Goal: Task Accomplishment & Management: Manage account settings

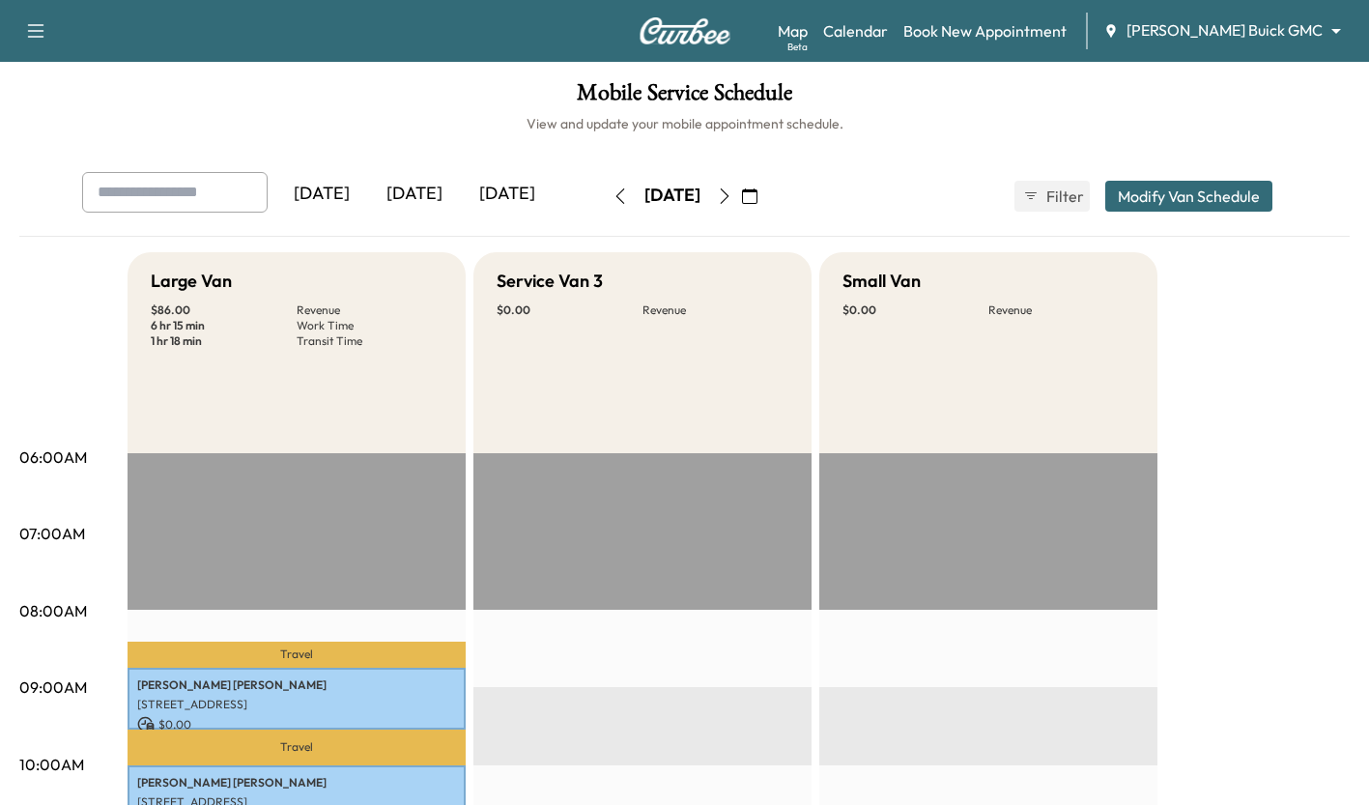
click at [415, 182] on div "[DATE]" at bounding box center [414, 194] width 93 height 44
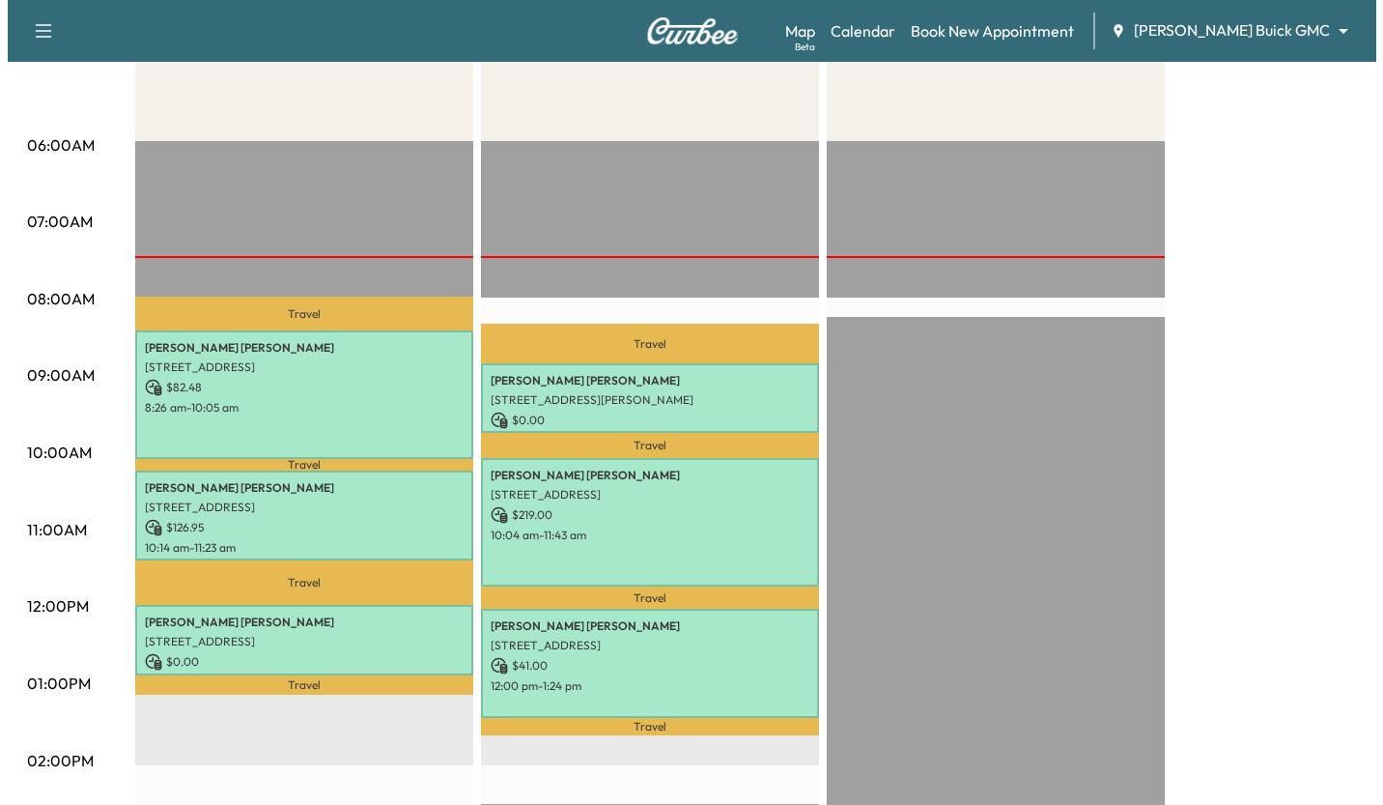
scroll to position [381, 0]
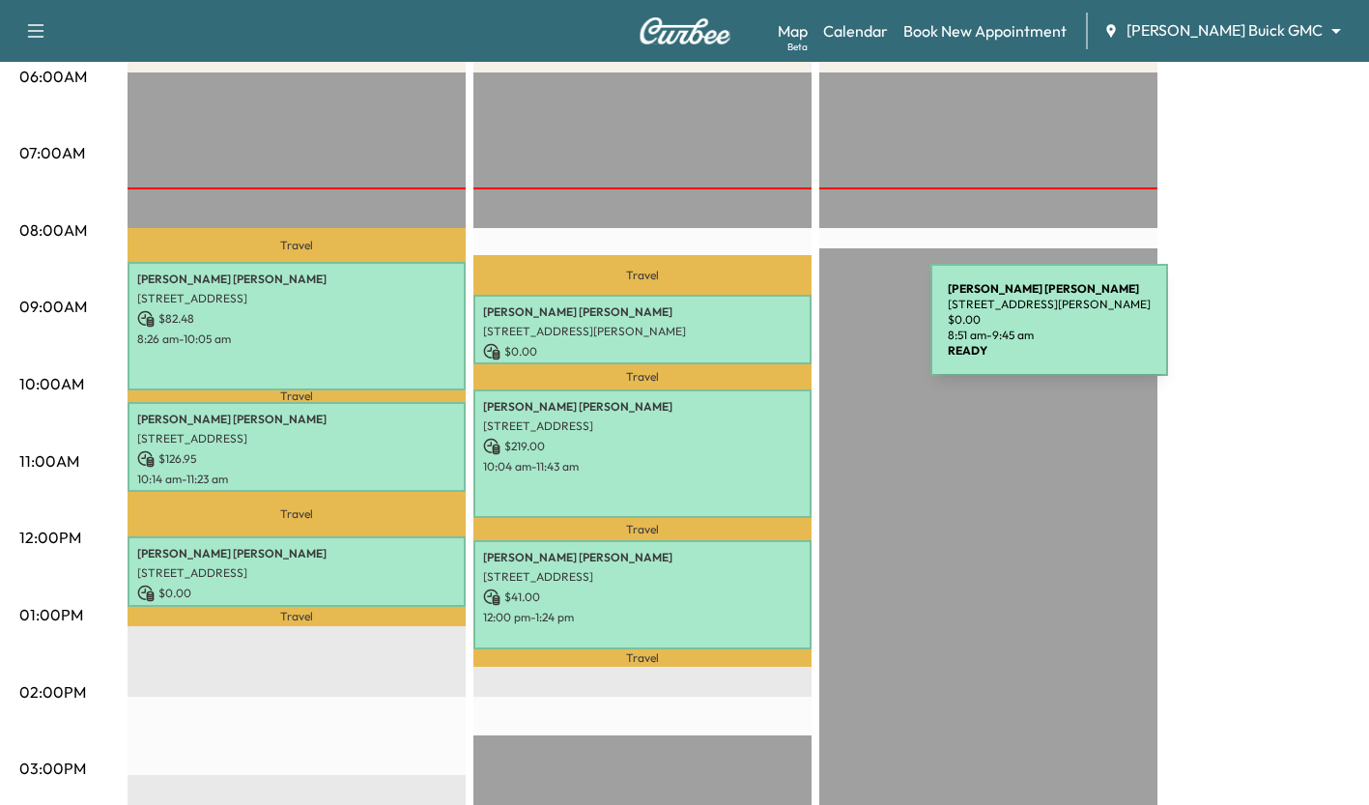
click at [785, 331] on p "[STREET_ADDRESS][PERSON_NAME]" at bounding box center [642, 331] width 319 height 15
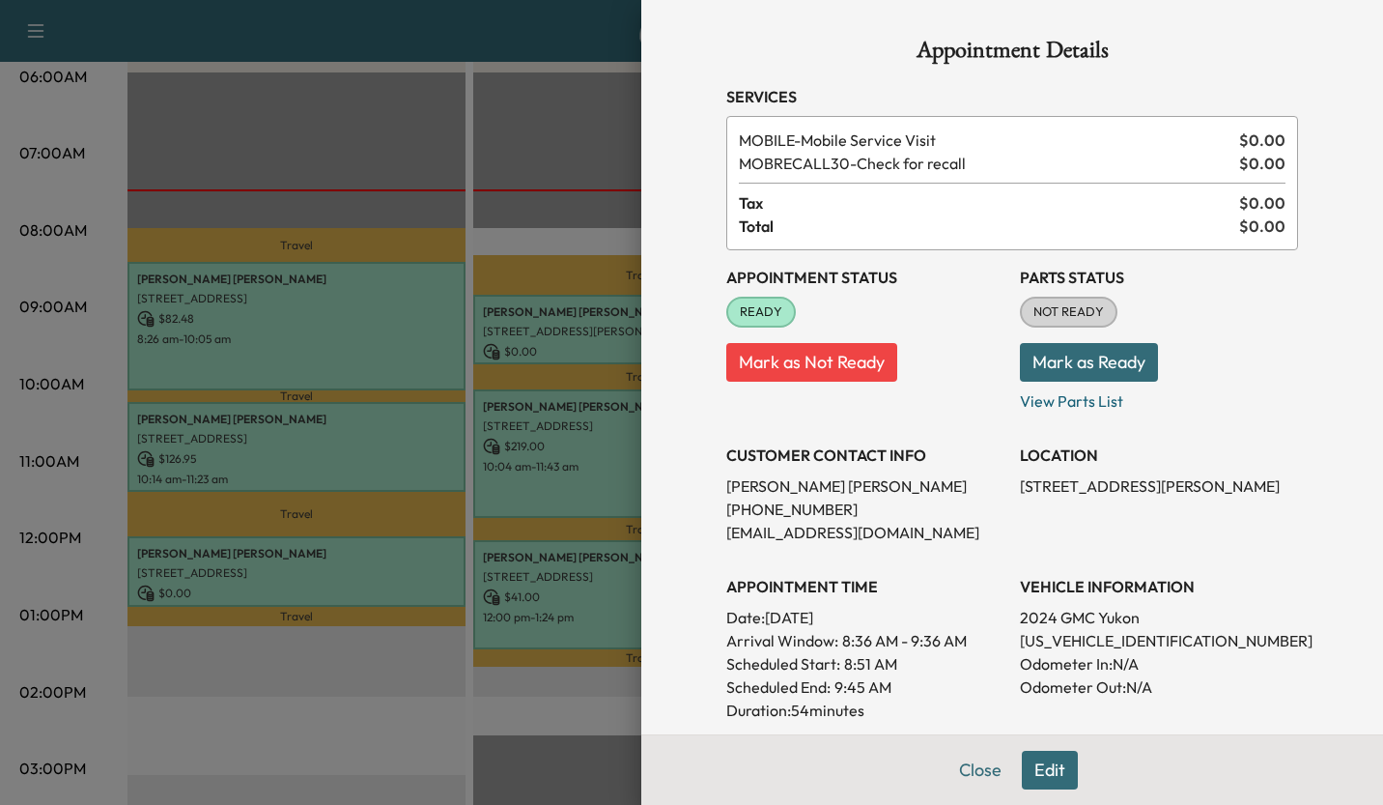
click at [407, 646] on div at bounding box center [691, 402] width 1383 height 805
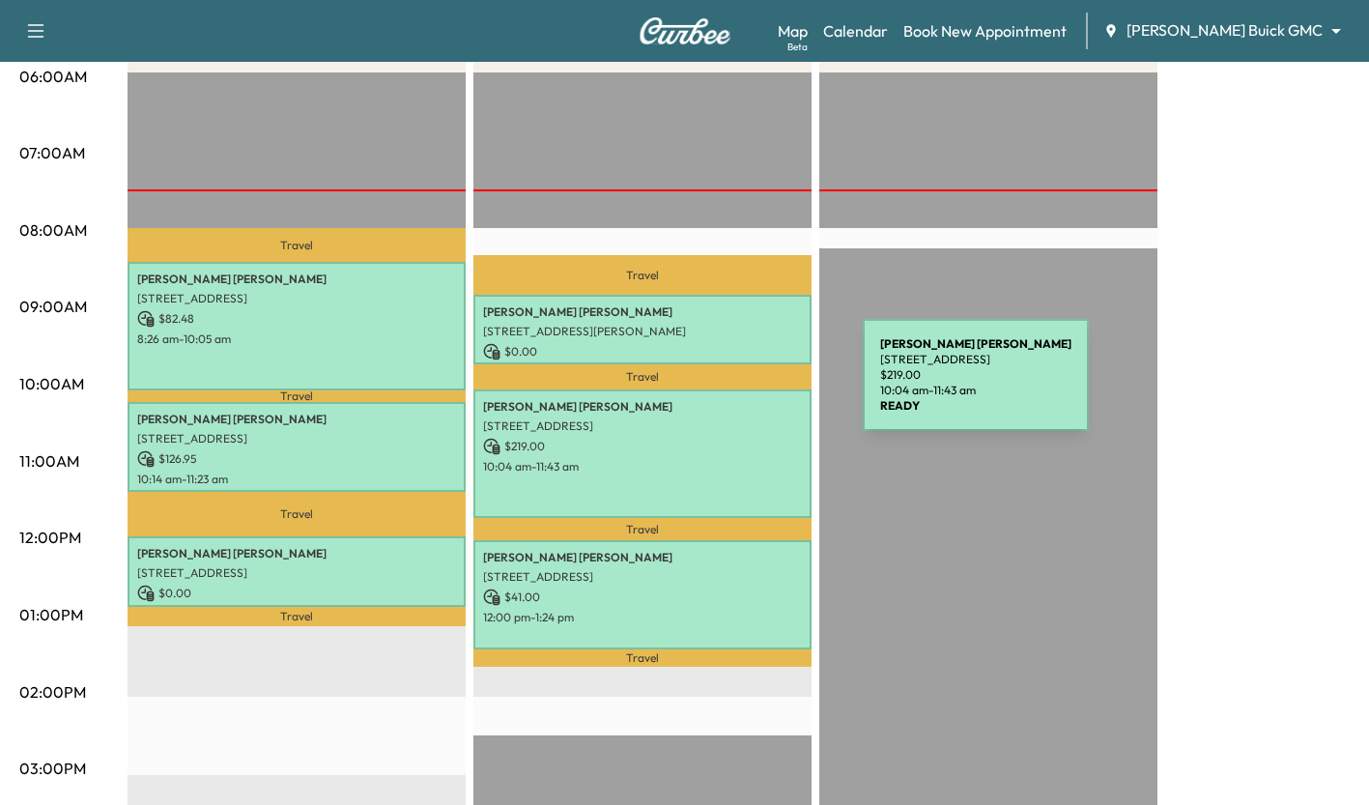
click at [718, 389] on div "[PERSON_NAME] [STREET_ADDRESS] $ 219.00 10:04 am - 11:43 am" at bounding box center [642, 453] width 338 height 128
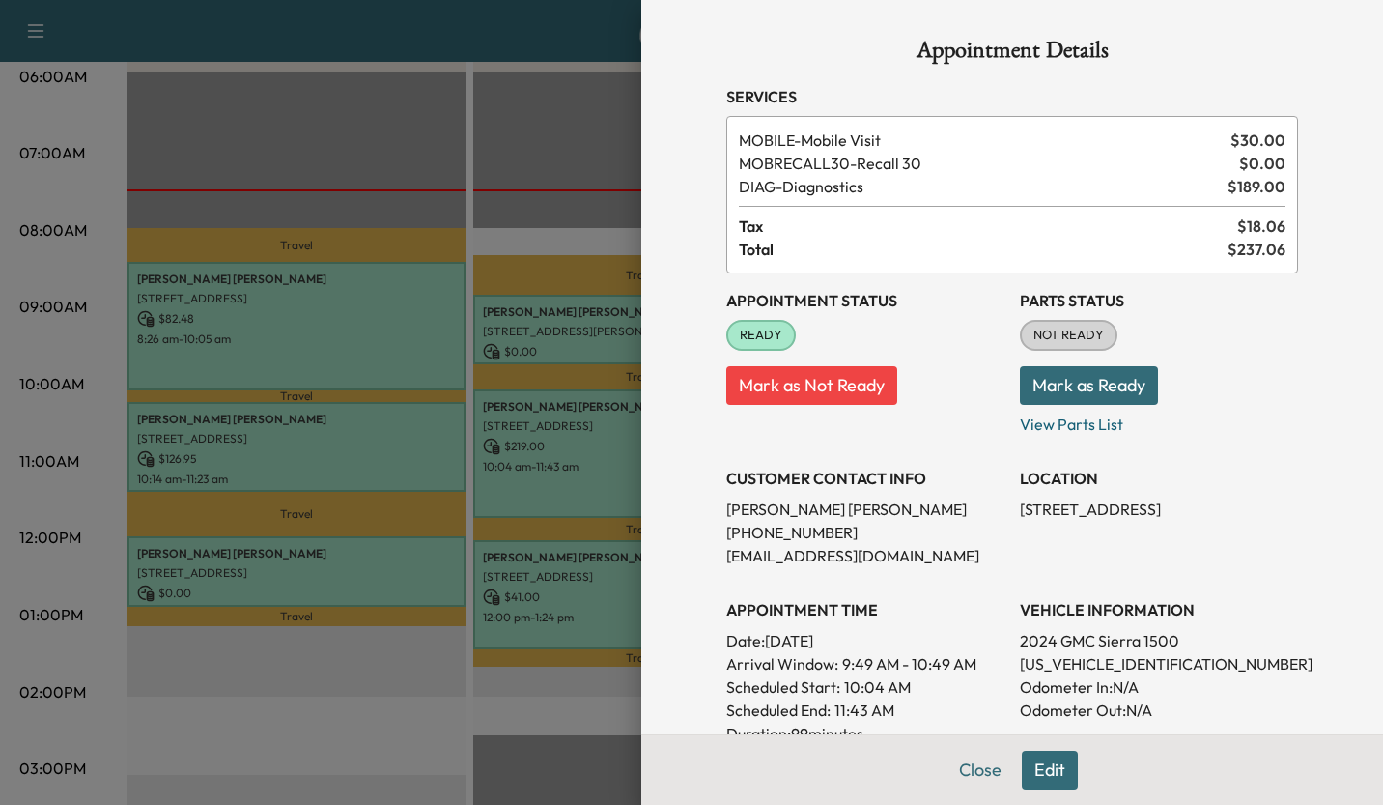
click at [379, 646] on div at bounding box center [691, 402] width 1383 height 805
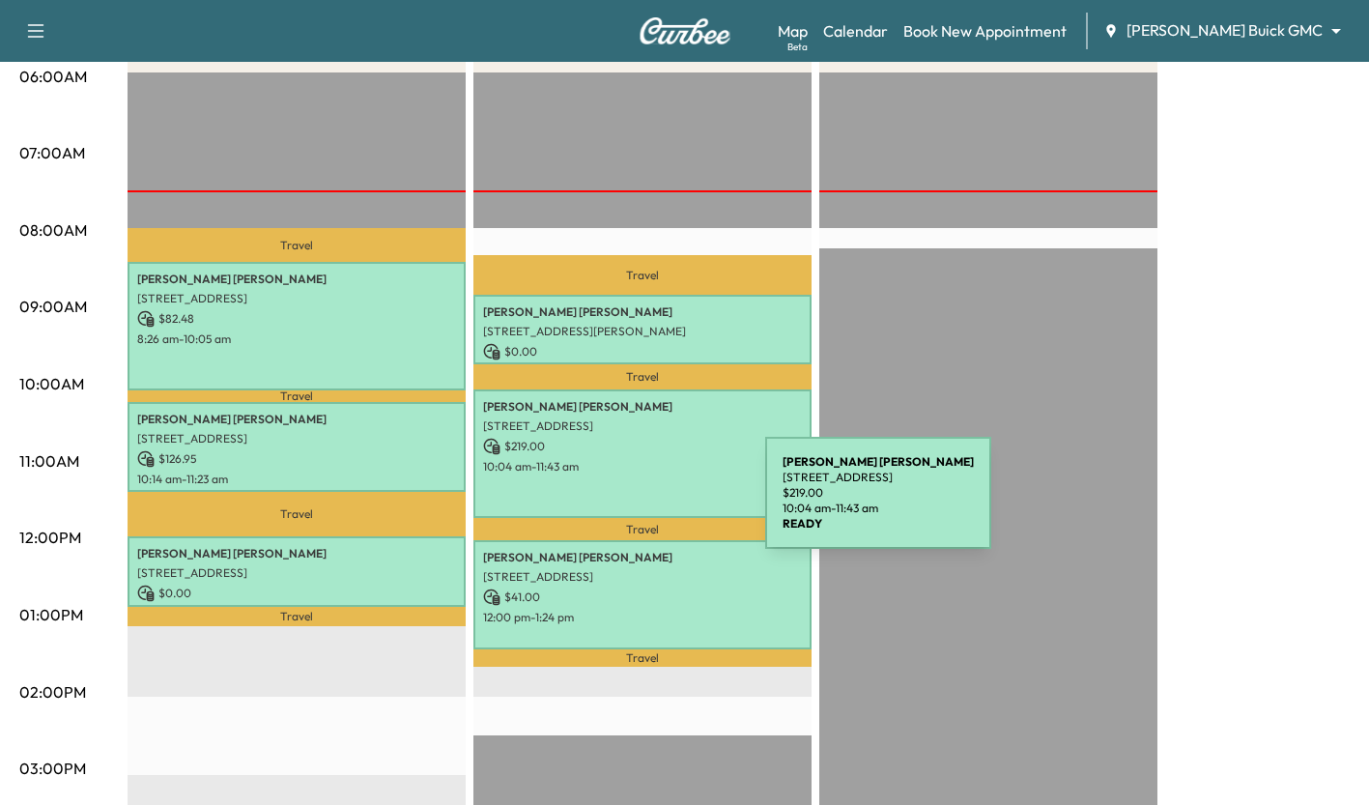
click at [620, 504] on div "[PERSON_NAME] [STREET_ADDRESS] $ 219.00 10:04 am - 11:43 am" at bounding box center [642, 453] width 338 height 128
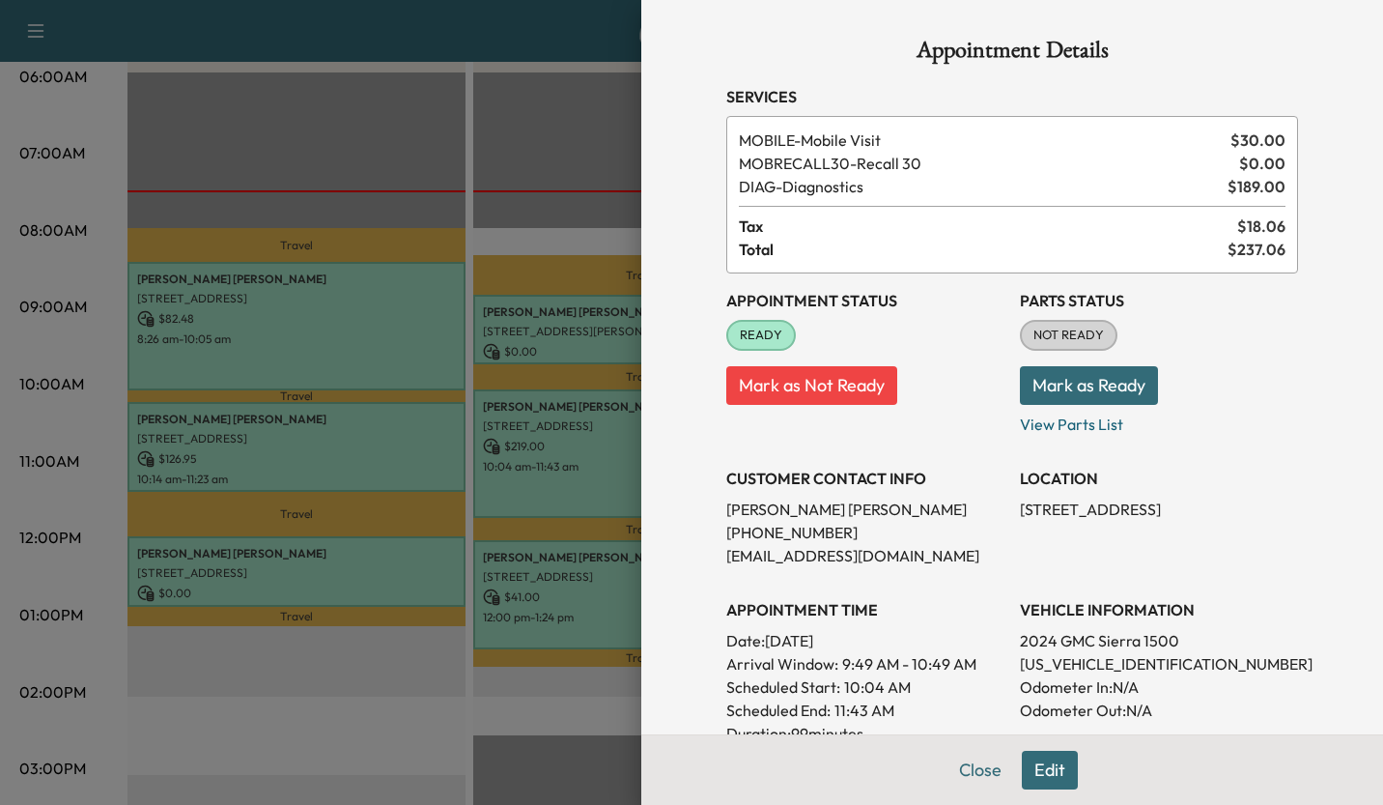
click at [330, 688] on div at bounding box center [691, 402] width 1383 height 805
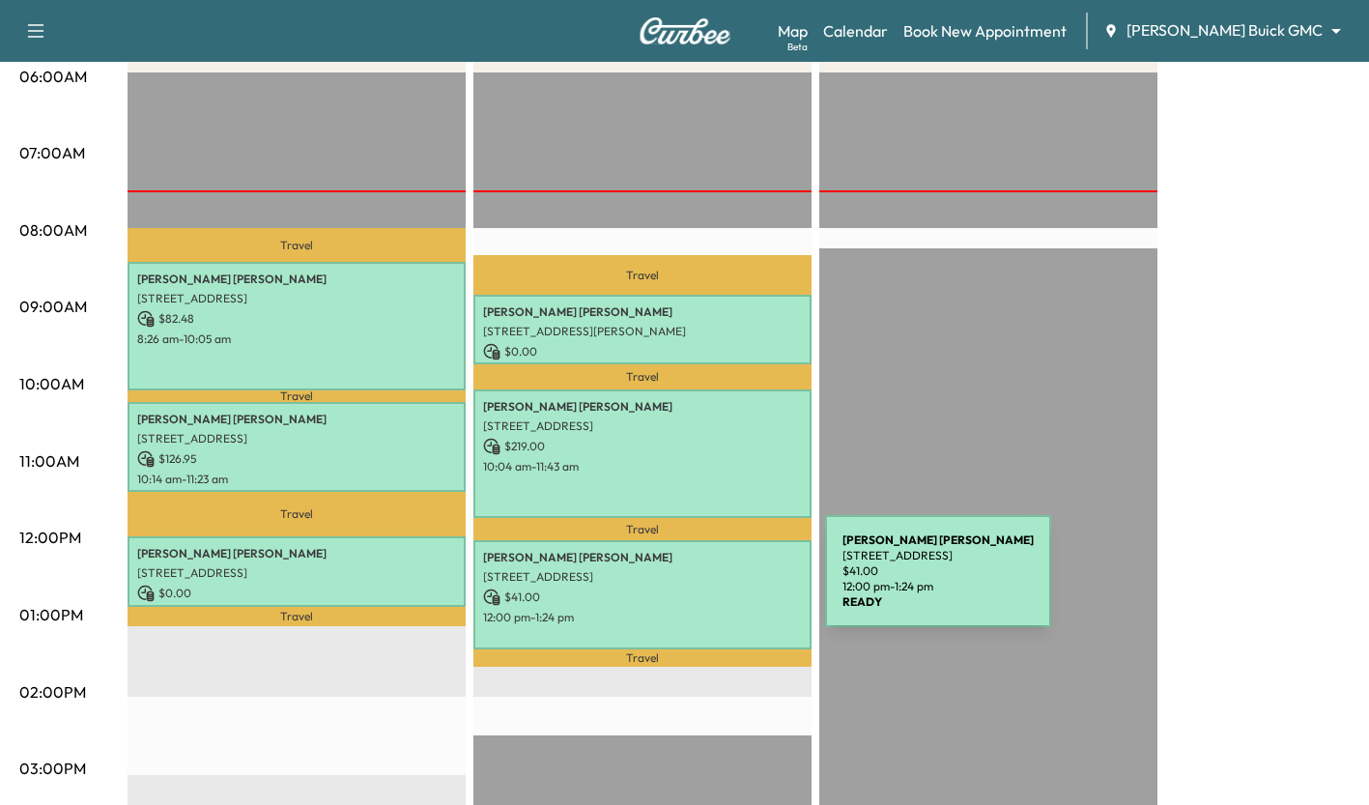
click at [680, 588] on p "$ 41.00" at bounding box center [642, 596] width 319 height 17
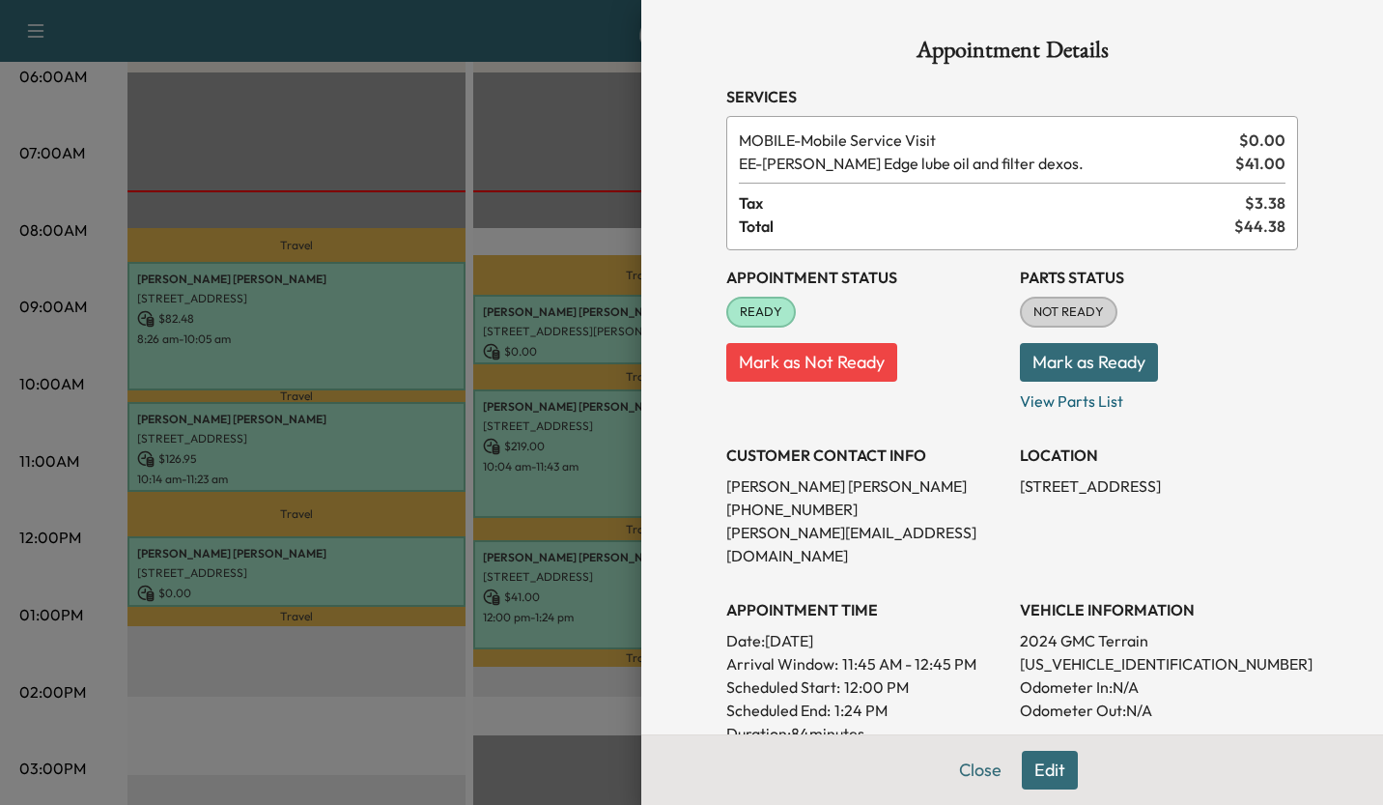
click at [377, 657] on div at bounding box center [691, 402] width 1383 height 805
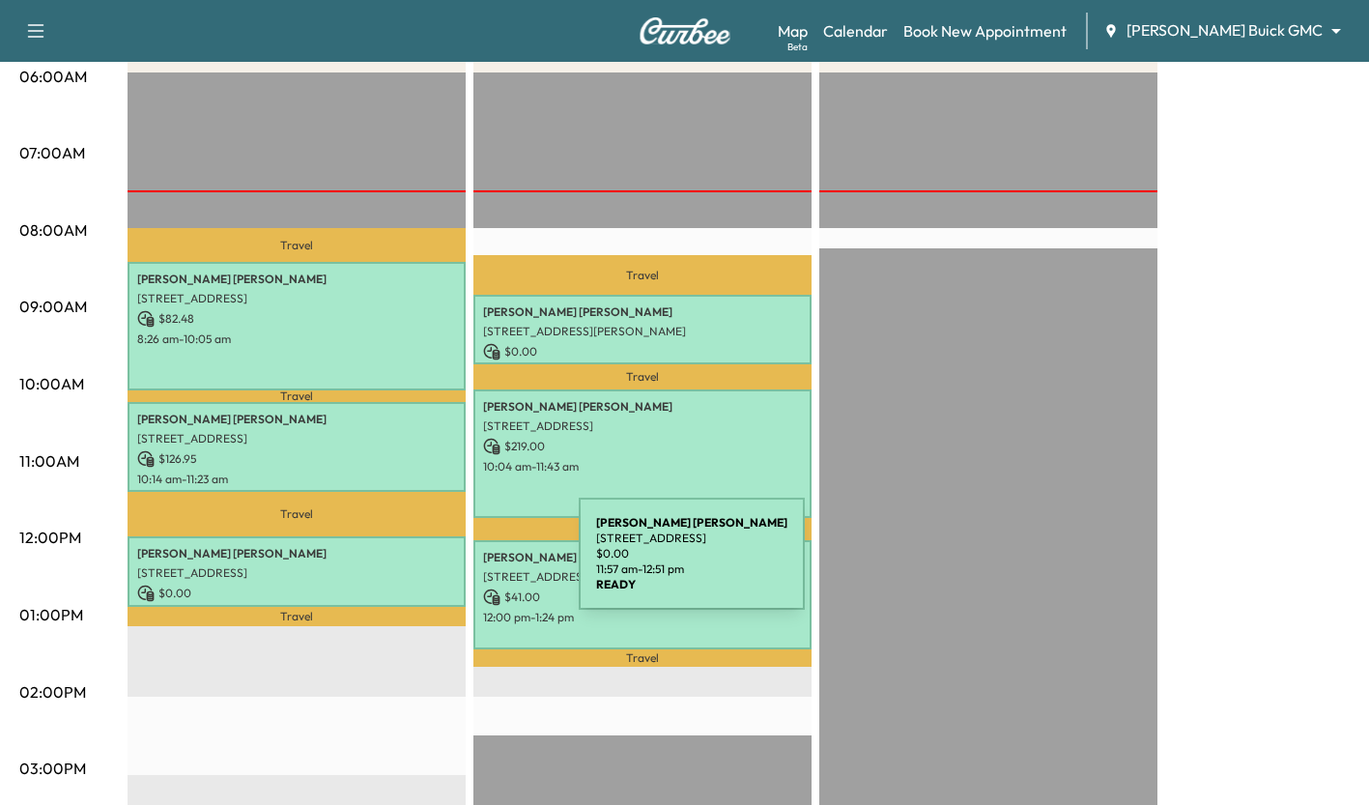
click at [435, 565] on p "[STREET_ADDRESS]" at bounding box center [296, 572] width 319 height 15
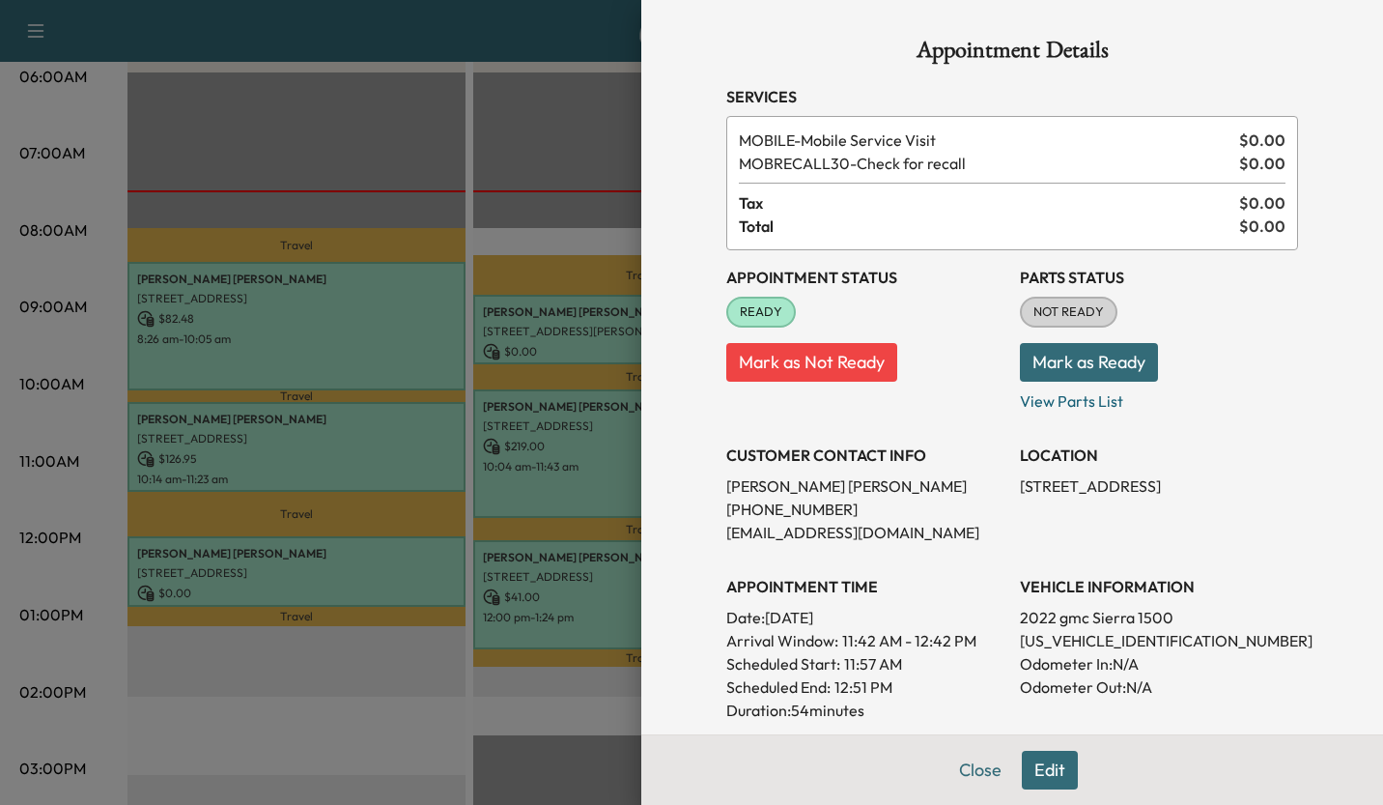
click at [403, 667] on div at bounding box center [691, 402] width 1383 height 805
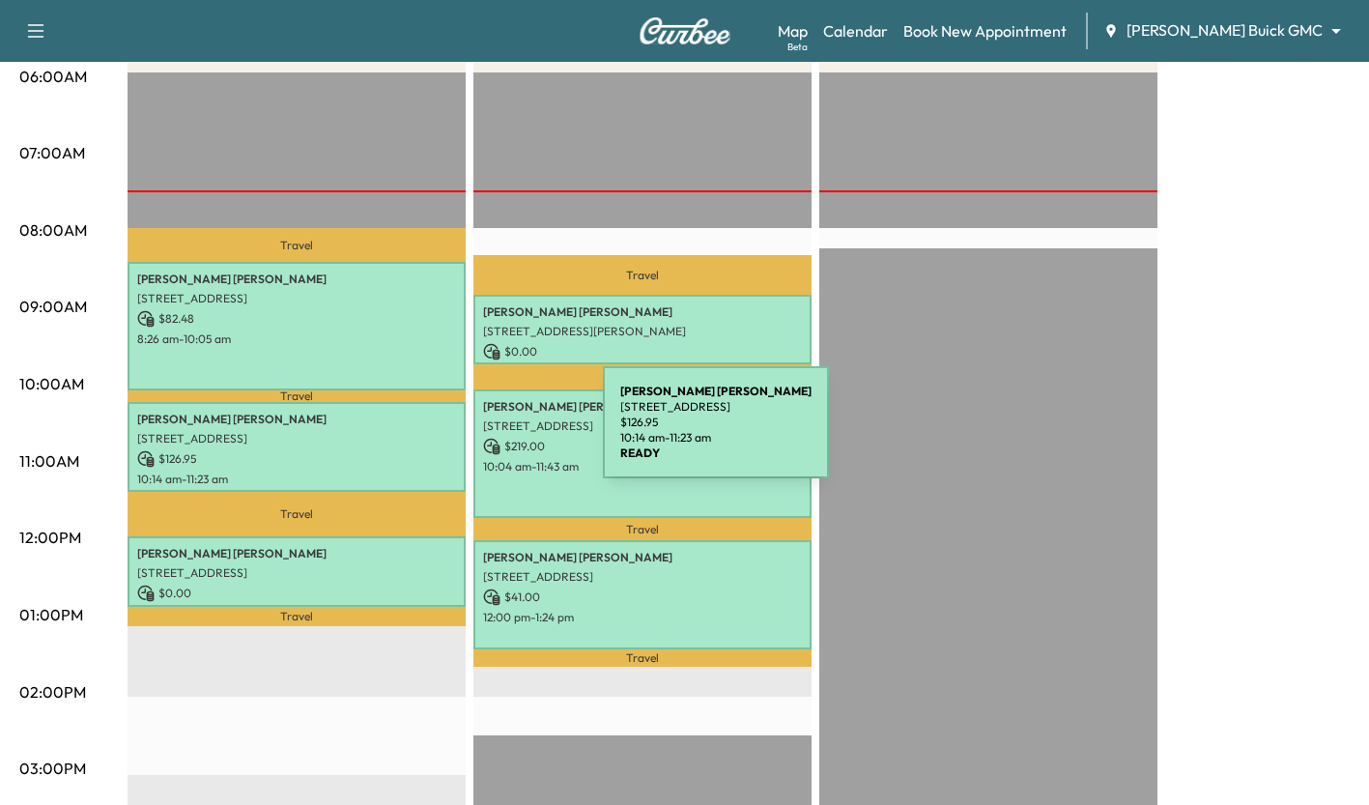
click at [458, 434] on div "[PERSON_NAME] [STREET_ADDRESS] $ 126.95 10:14 am - 11:23 am" at bounding box center [297, 447] width 338 height 90
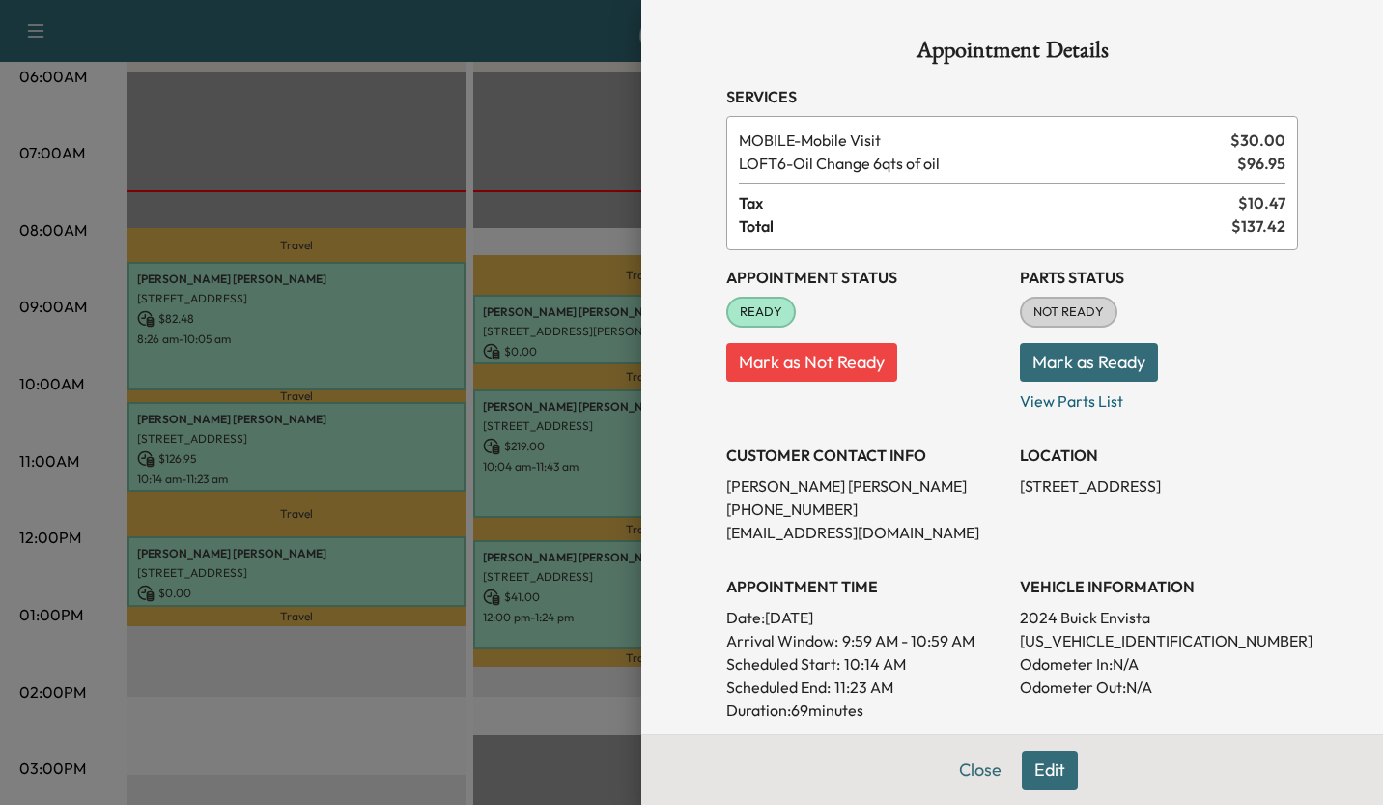
click at [380, 689] on div at bounding box center [691, 402] width 1383 height 805
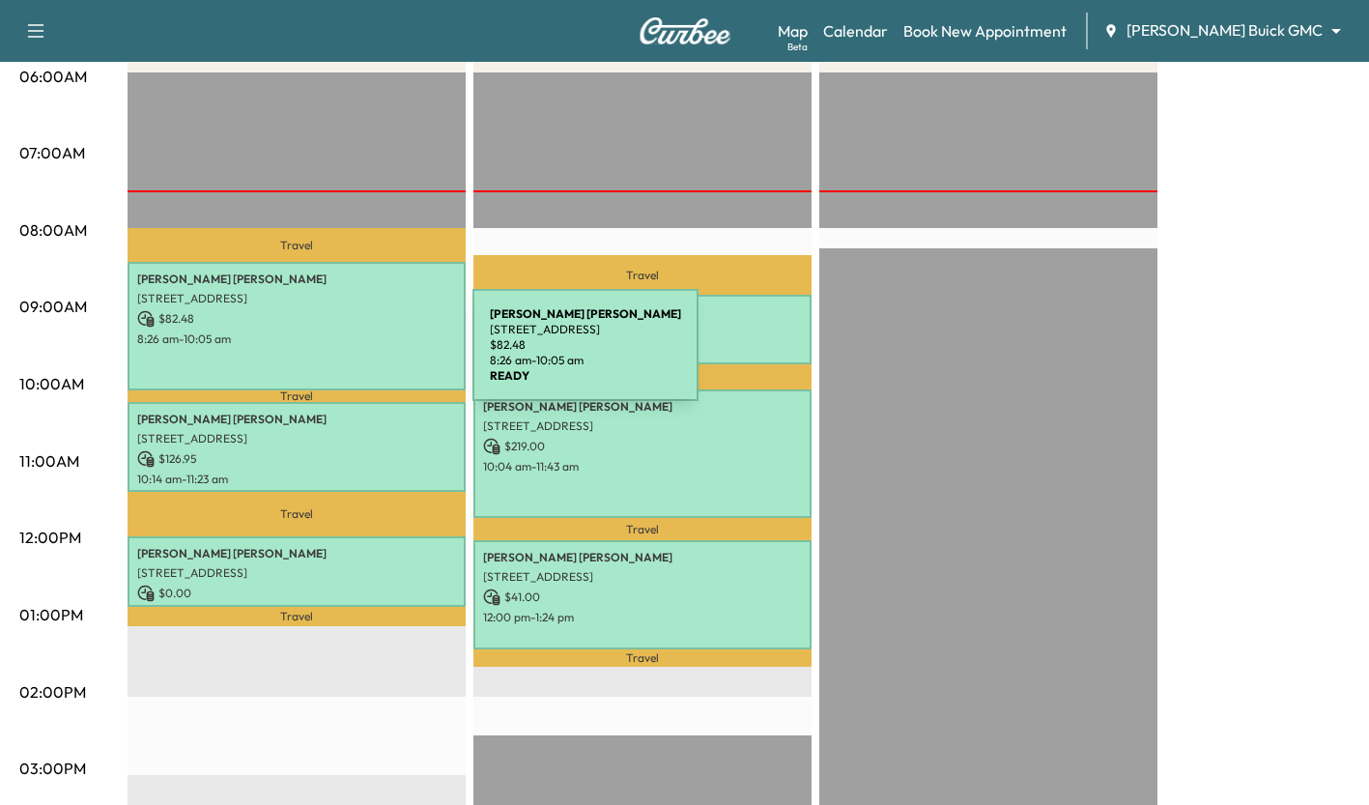
click at [327, 356] on div "[PERSON_NAME] [STREET_ADDRESS] $ 82.48 8:26 am - 10:05 am" at bounding box center [297, 326] width 338 height 128
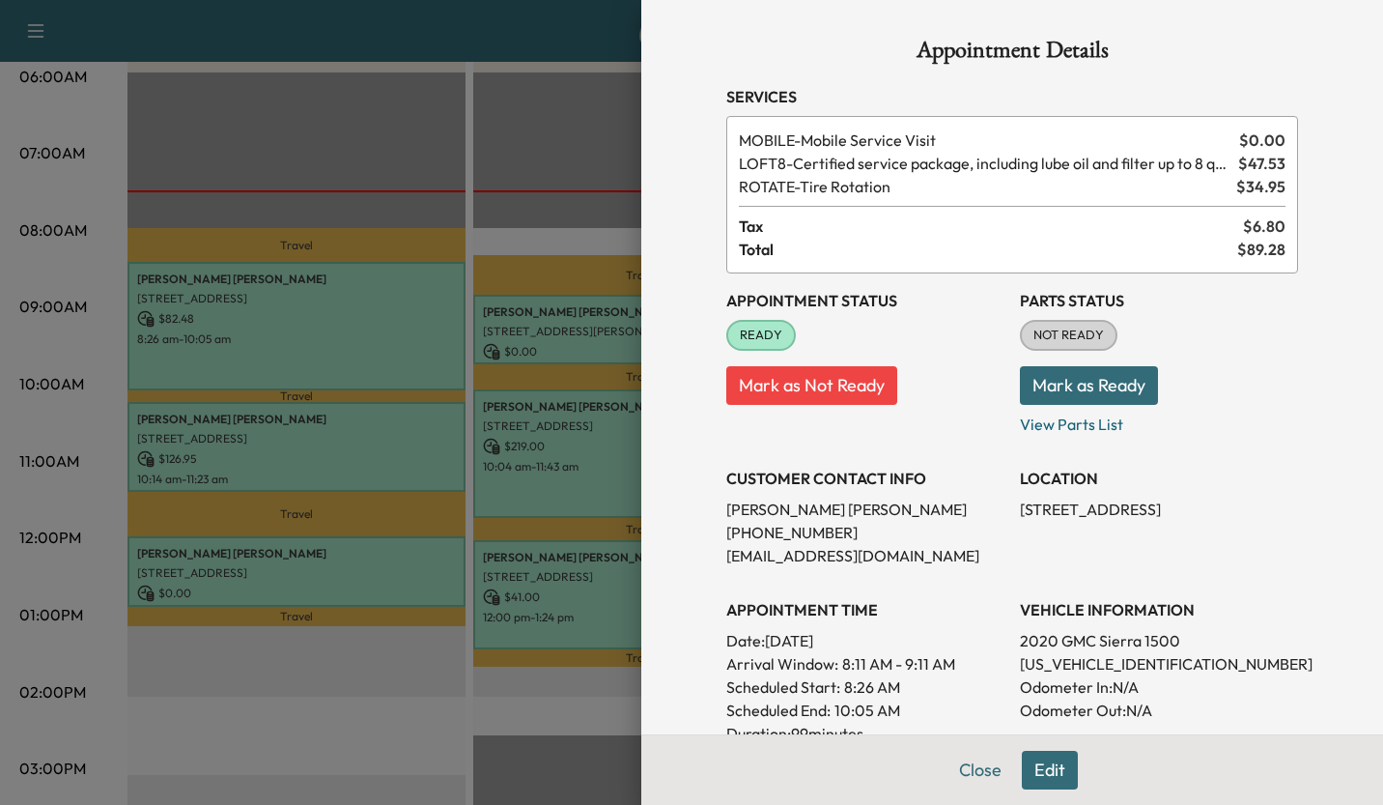
click at [373, 647] on div at bounding box center [691, 402] width 1383 height 805
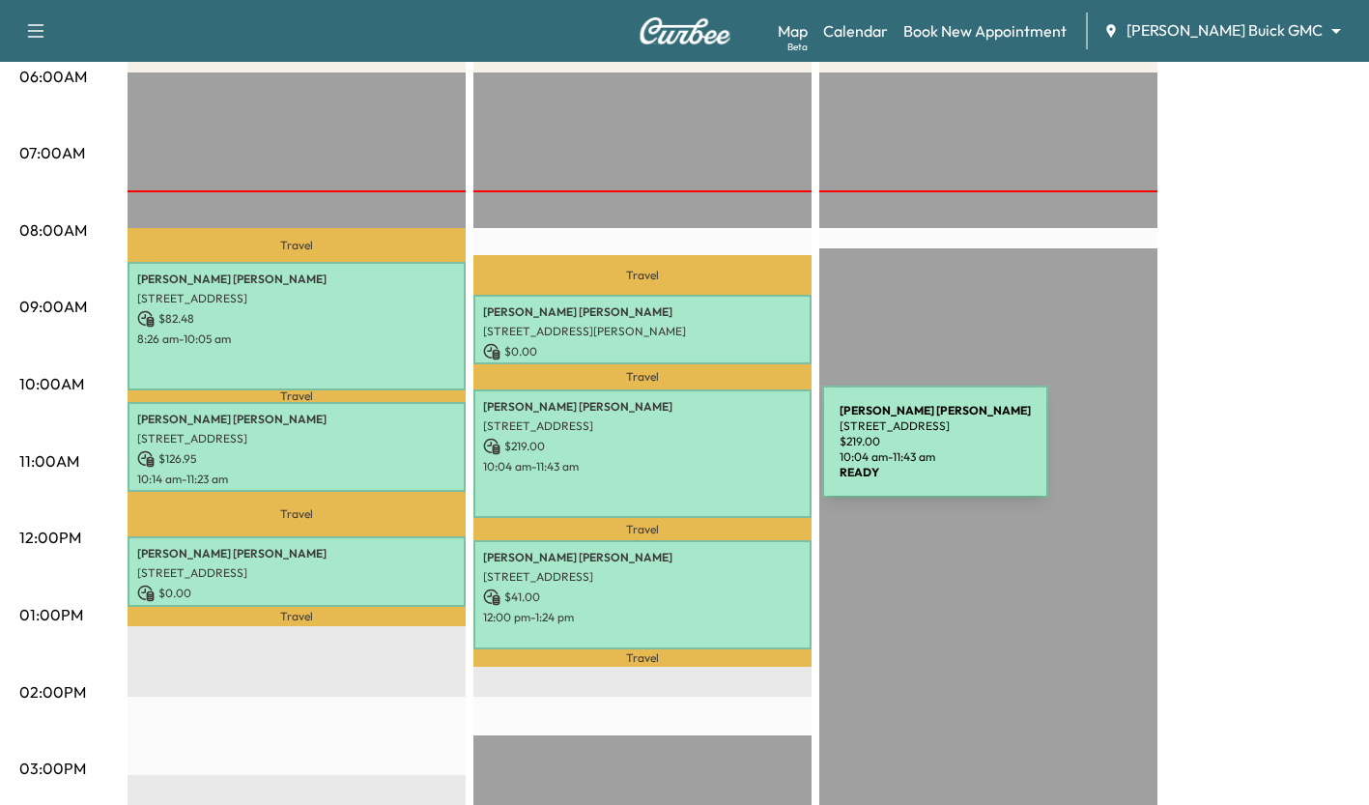
click at [677, 453] on div "[PERSON_NAME] [STREET_ADDRESS] $ 219.00 10:04 am - 11:43 am" at bounding box center [642, 453] width 338 height 128
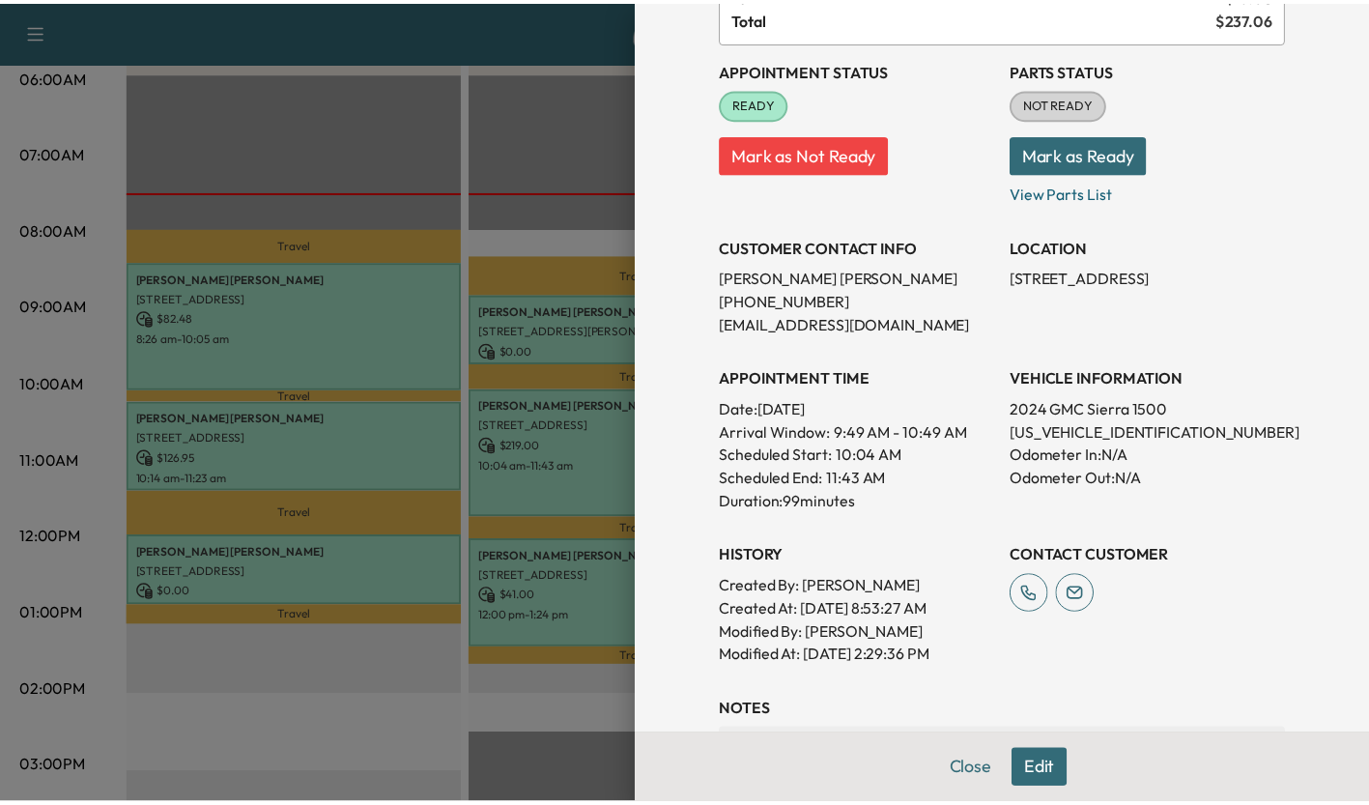
scroll to position [0, 0]
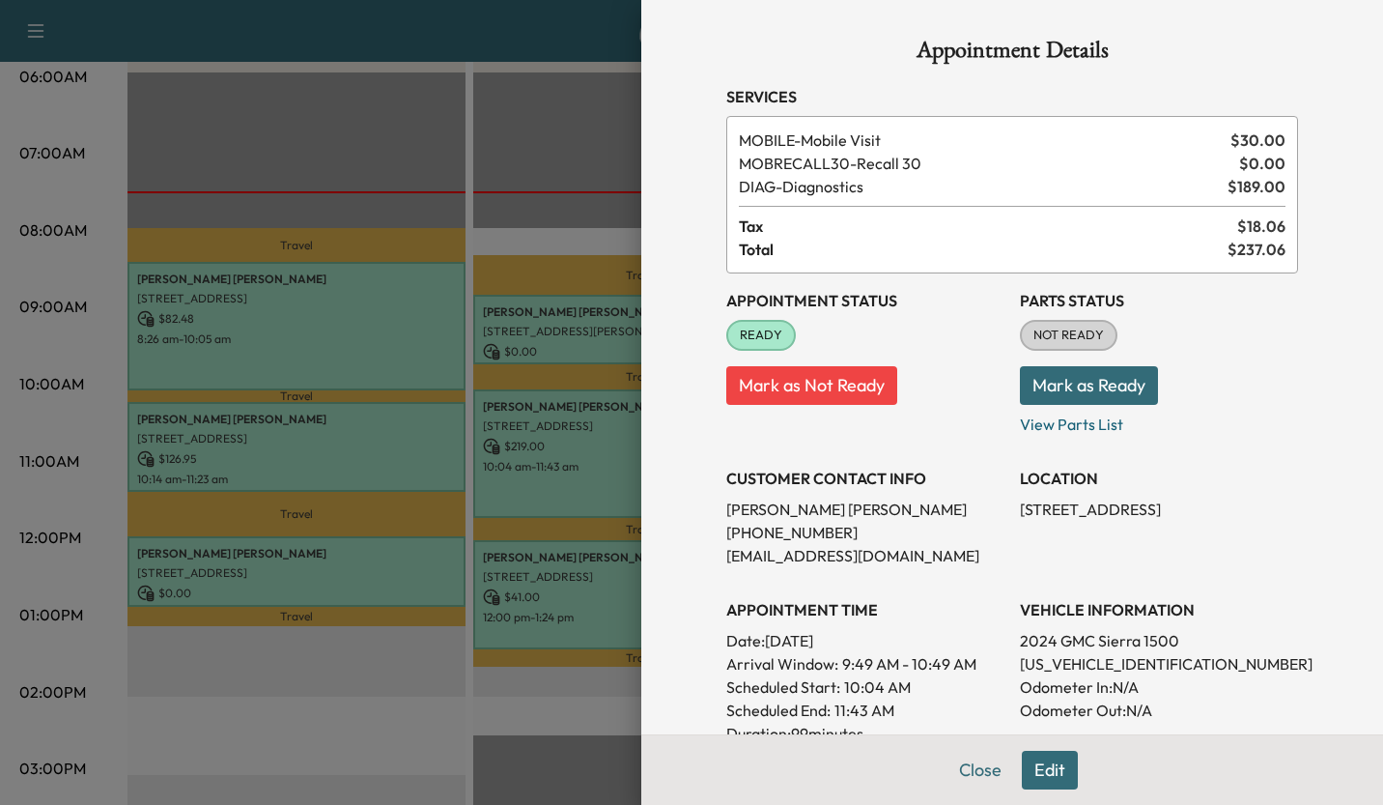
click at [555, 121] on div at bounding box center [691, 402] width 1383 height 805
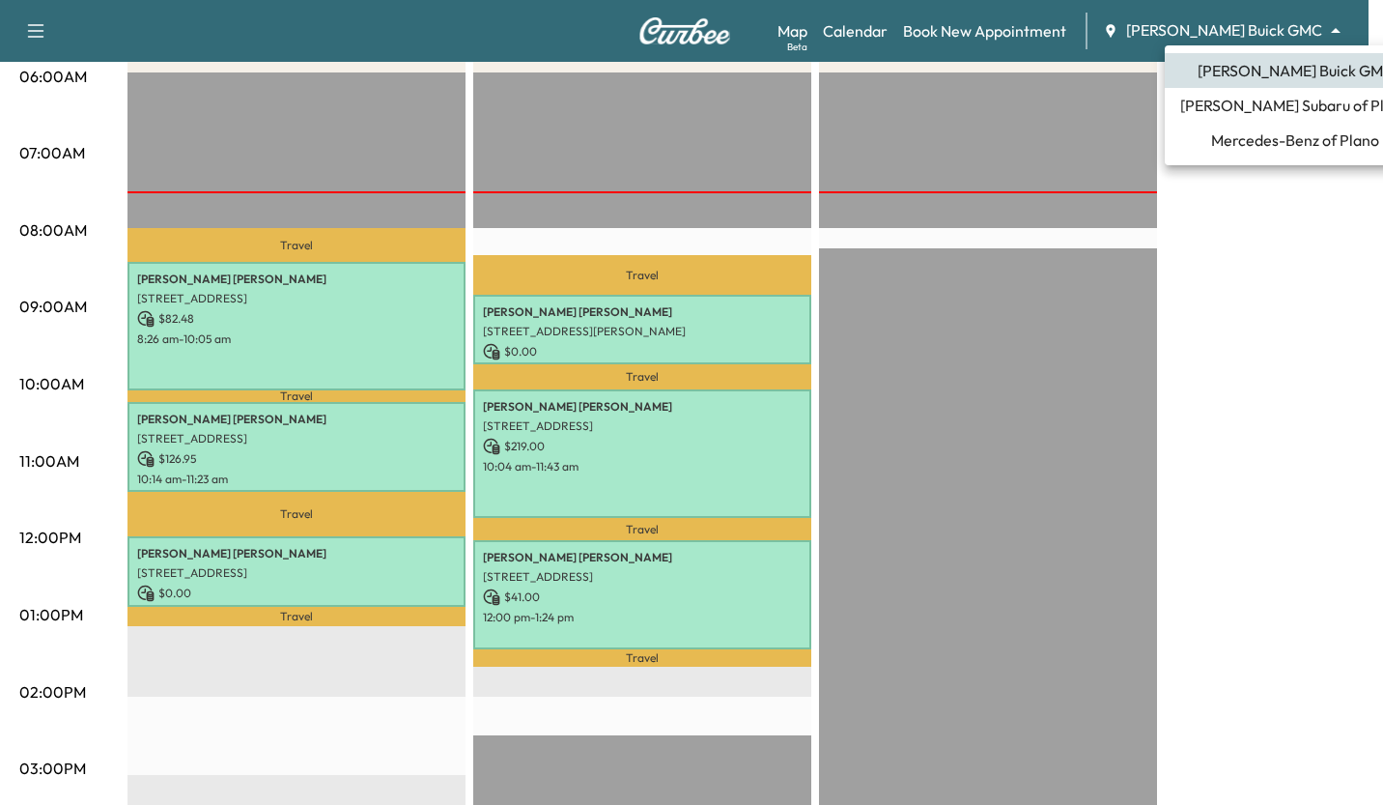
click at [1258, 39] on body "Support Log Out Map Beta Calendar Book New Appointment [PERSON_NAME] Buick GMC …" at bounding box center [691, 21] width 1383 height 805
click at [1214, 138] on span "Mercedes-Benz of Plano" at bounding box center [1295, 139] width 168 height 23
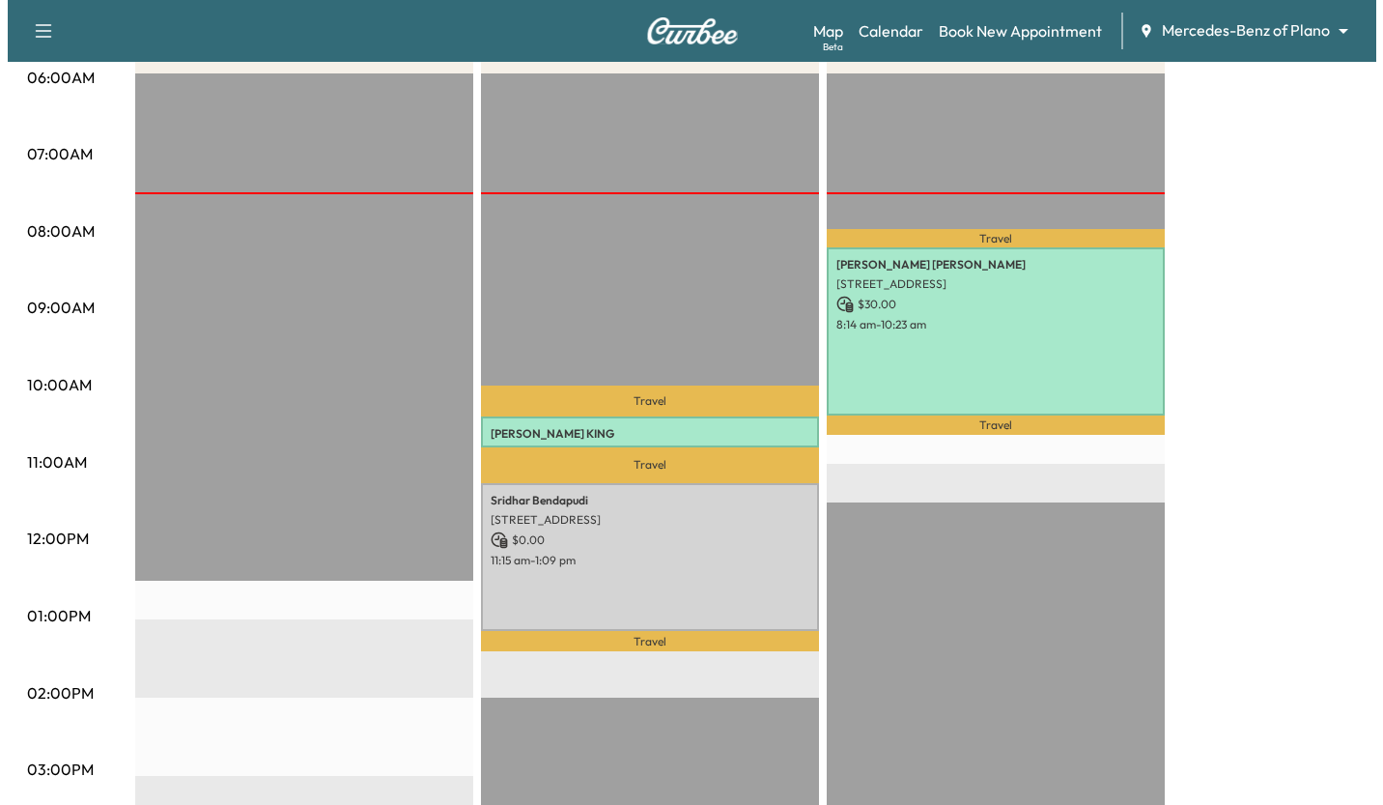
scroll to position [381, 0]
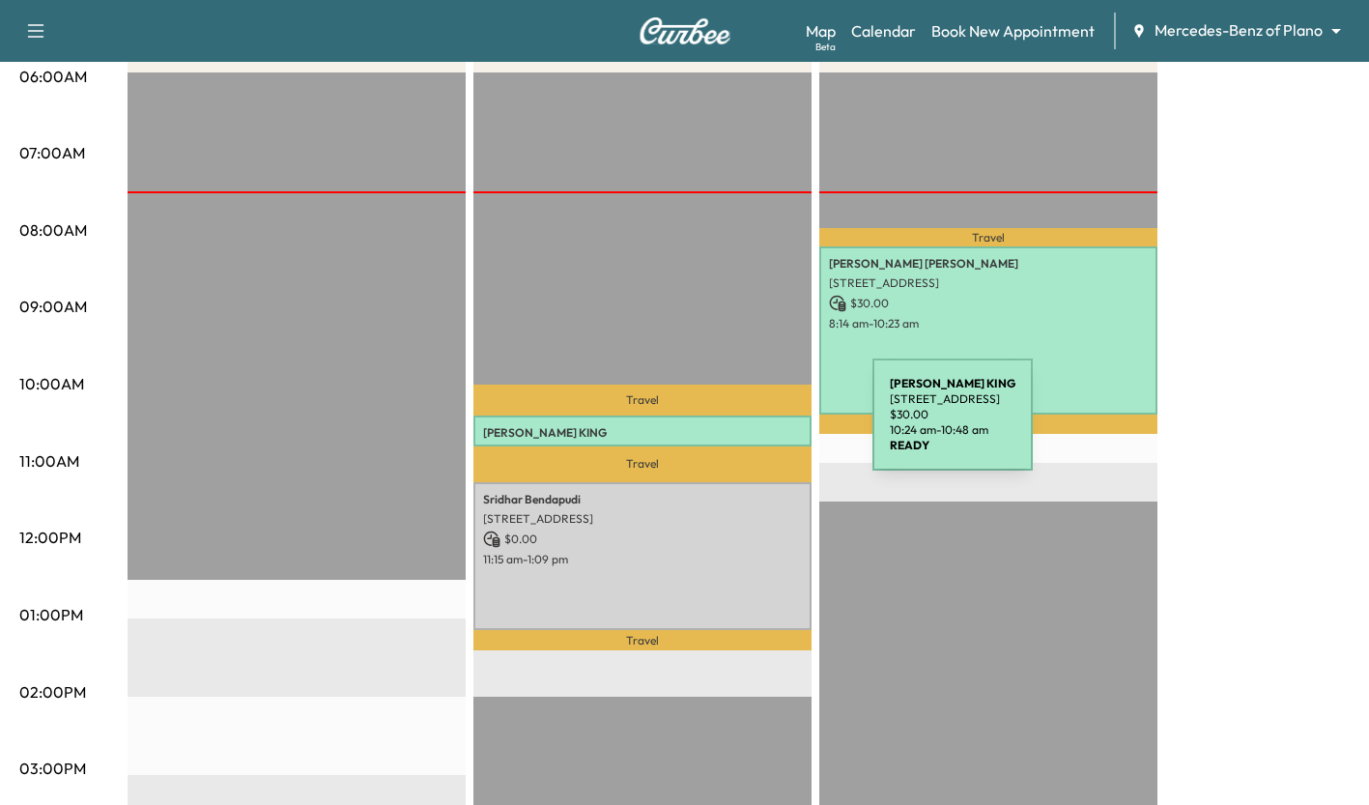
click at [727, 426] on p "[PERSON_NAME]" at bounding box center [642, 432] width 319 height 15
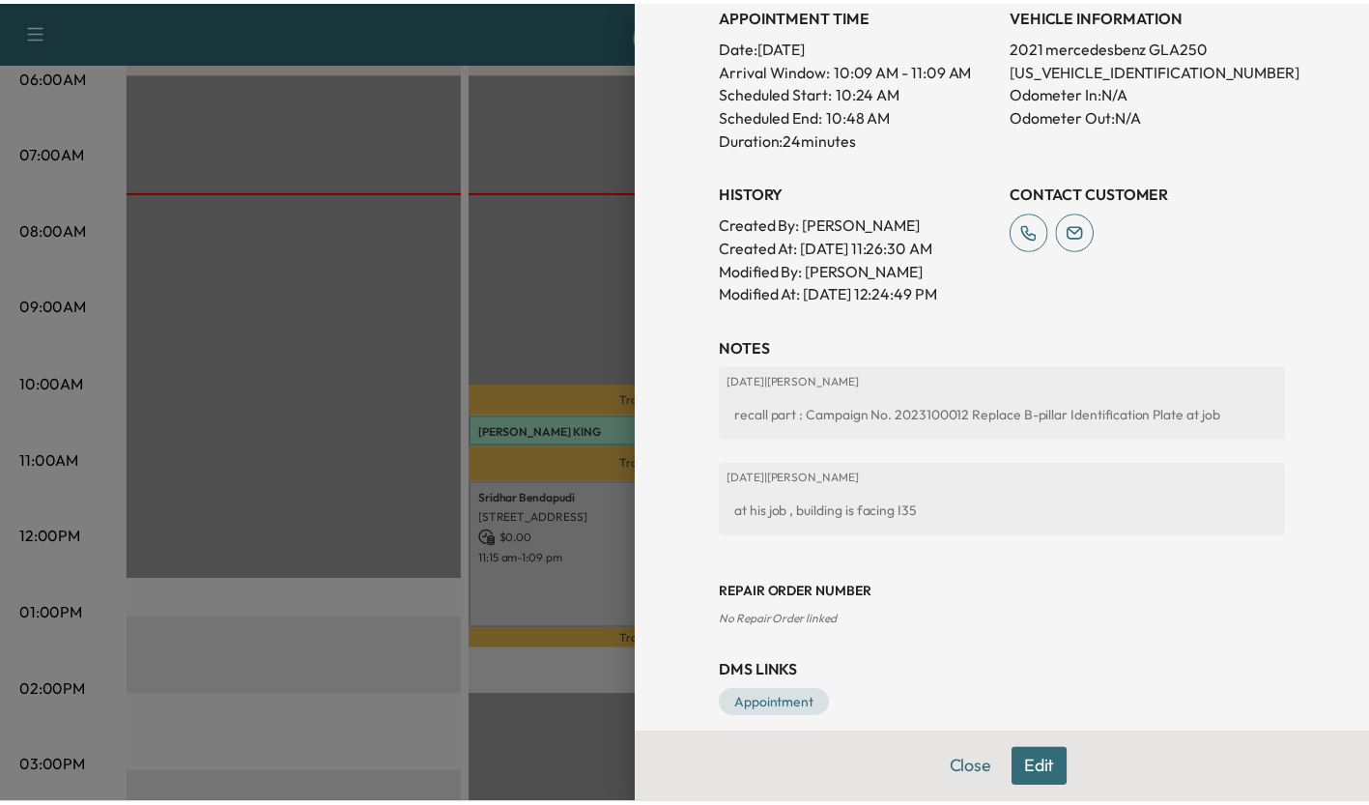
scroll to position [0, 0]
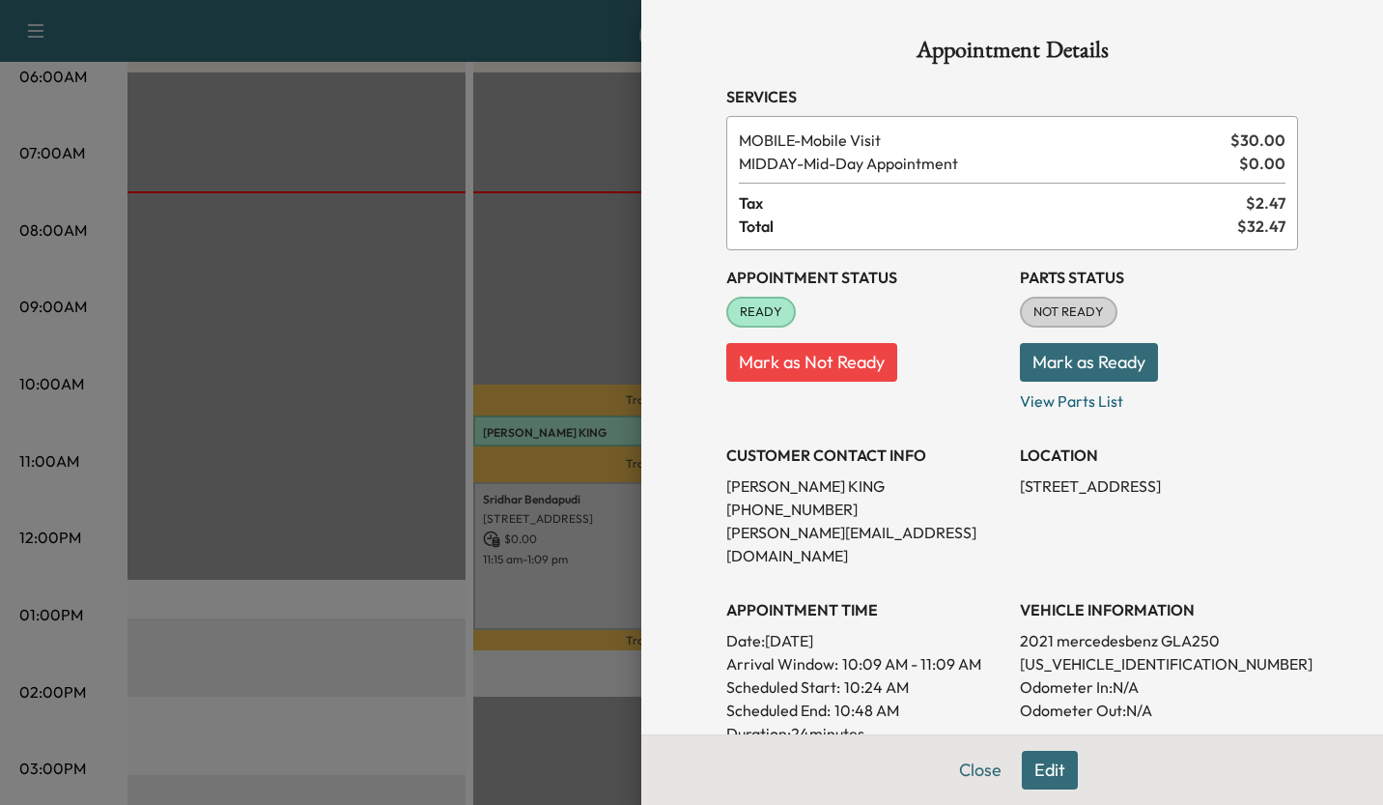
click at [430, 221] on div at bounding box center [691, 402] width 1383 height 805
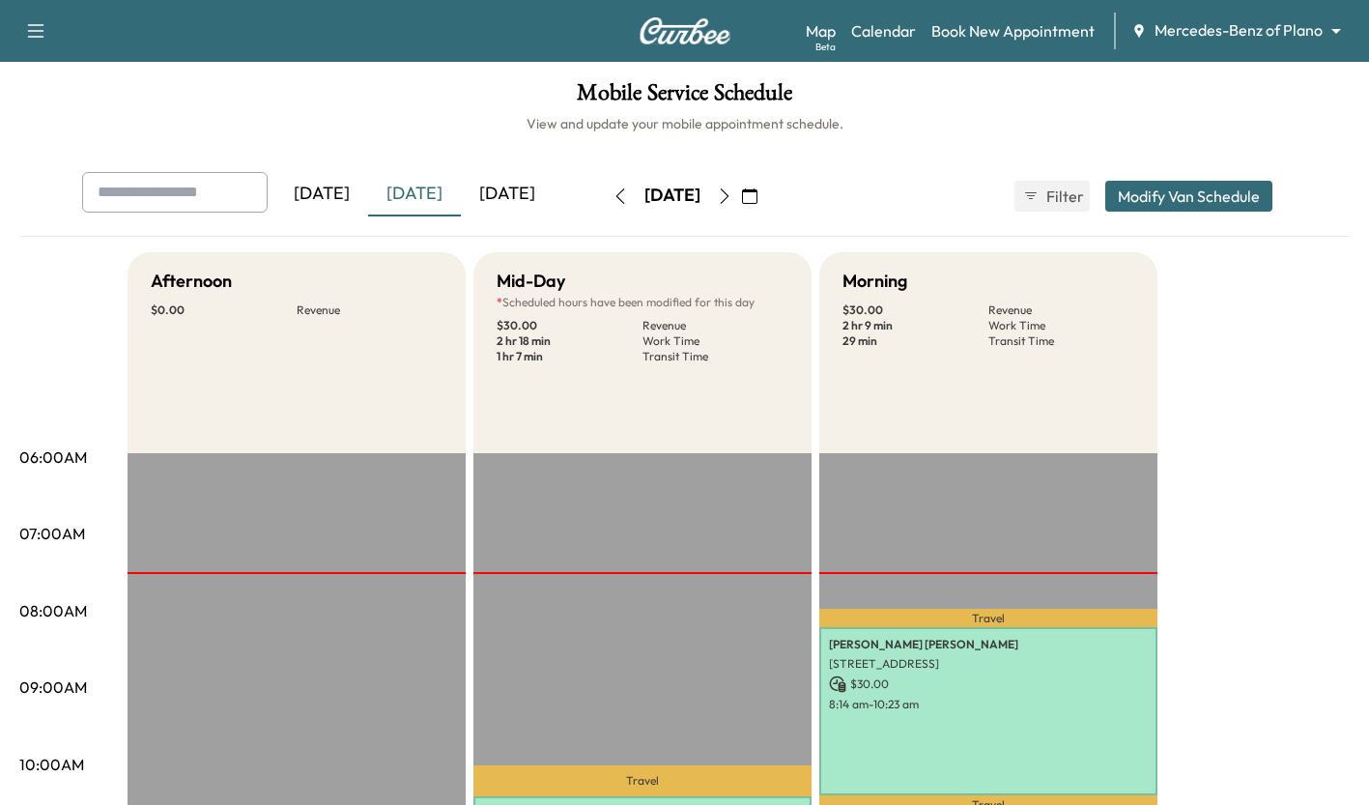
click at [1239, 52] on div "Support Log Out Map Beta Calendar Book New Appointment Mercedes-Benz of Plano *…" at bounding box center [684, 31] width 1369 height 62
click at [1271, 44] on div "Map Beta Calendar Book New Appointment Mercedes-Benz of Plano ******** ​" at bounding box center [1080, 31] width 548 height 37
click at [1292, 37] on body "Support Log Out Map Beta Calendar Book New Appointment Mercedes-Benz of Plano *…" at bounding box center [684, 402] width 1369 height 805
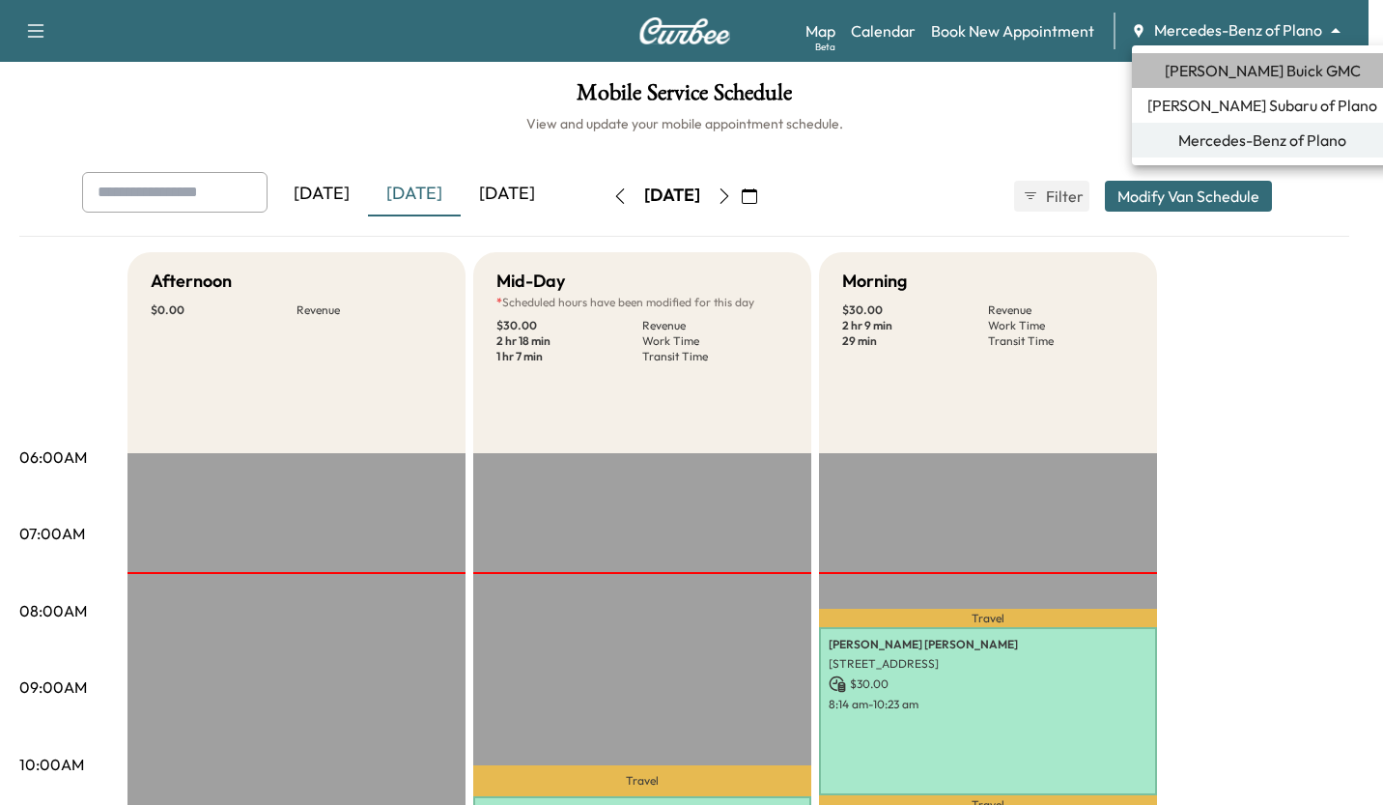
click at [1265, 61] on span "[PERSON_NAME] Buick GMC" at bounding box center [1263, 70] width 196 height 23
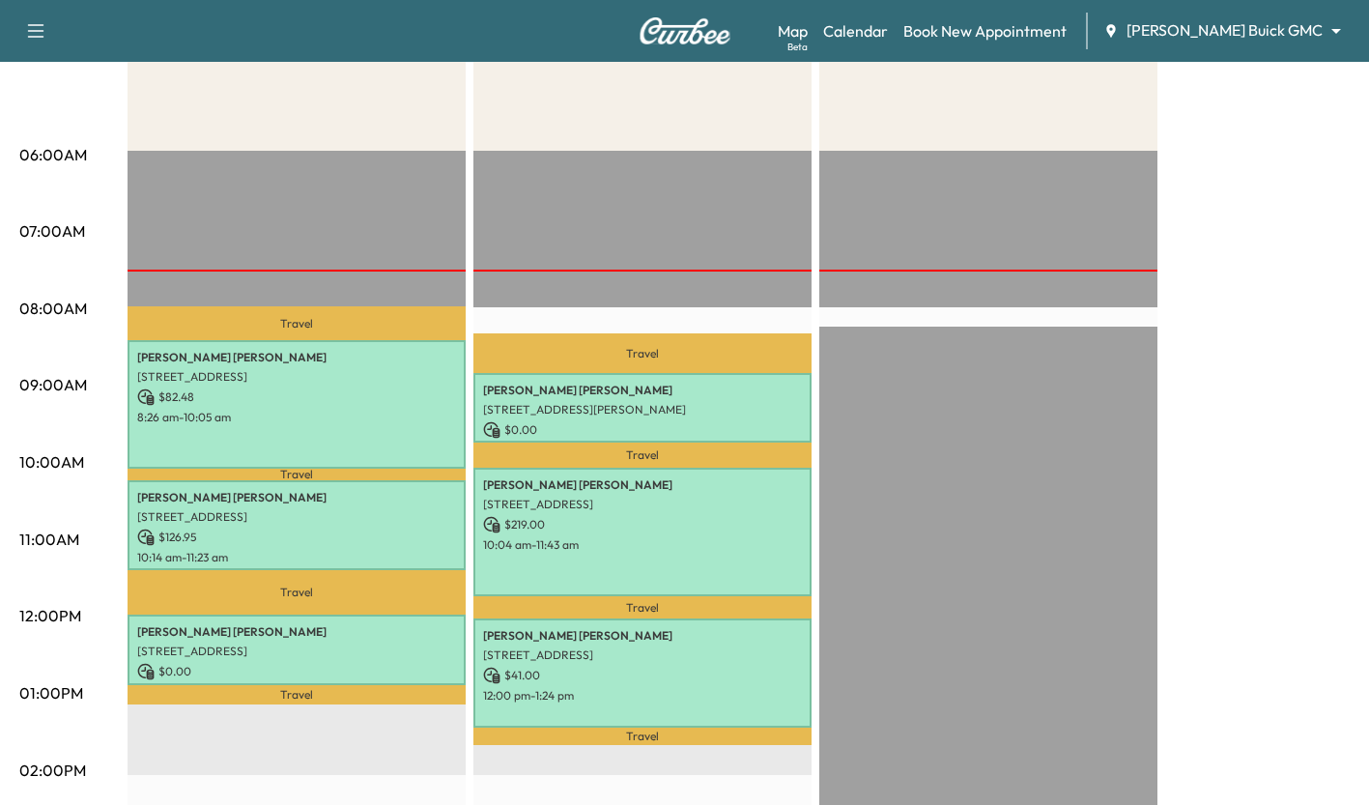
scroll to position [298, 0]
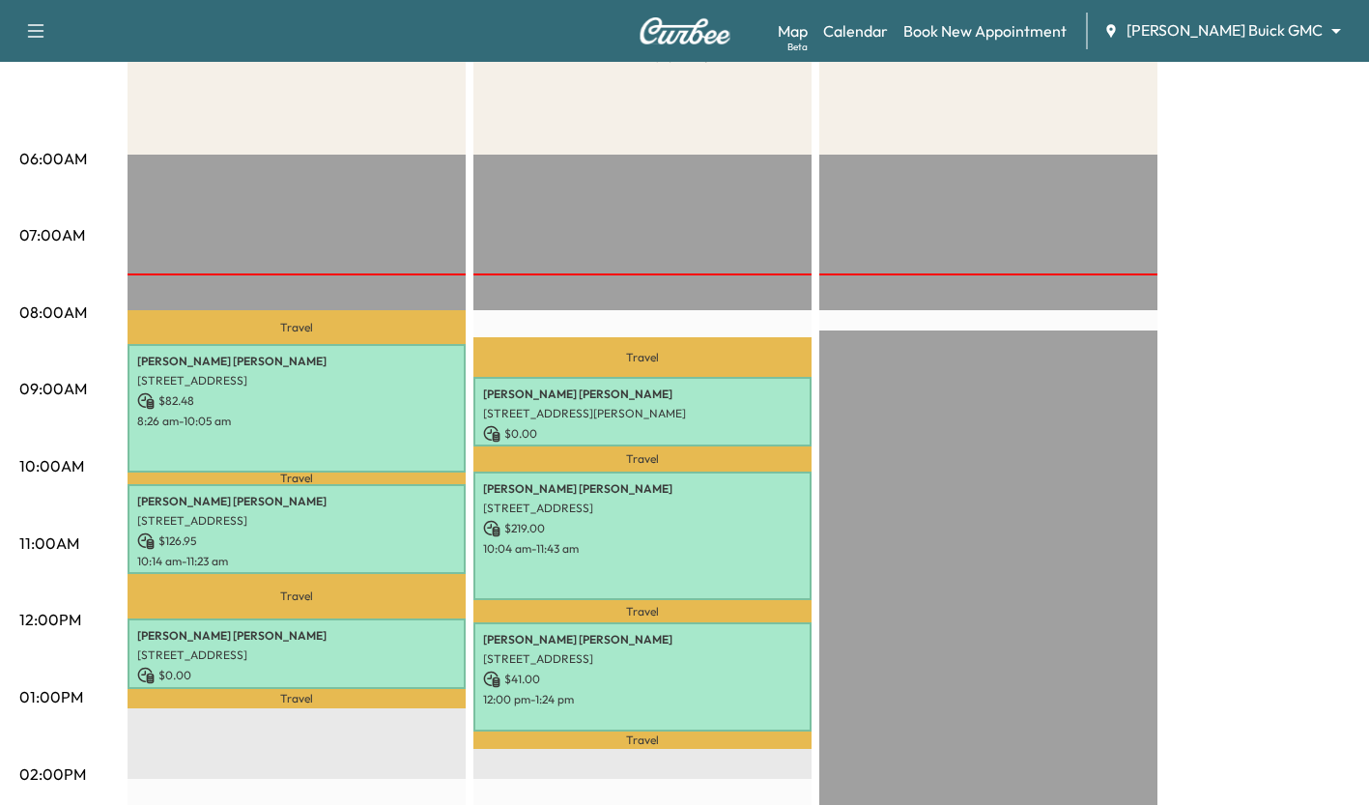
click at [1334, 26] on body "Support Log Out Map Beta Calendar Book New Appointment [PERSON_NAME] Buick GMC …" at bounding box center [684, 104] width 1369 height 805
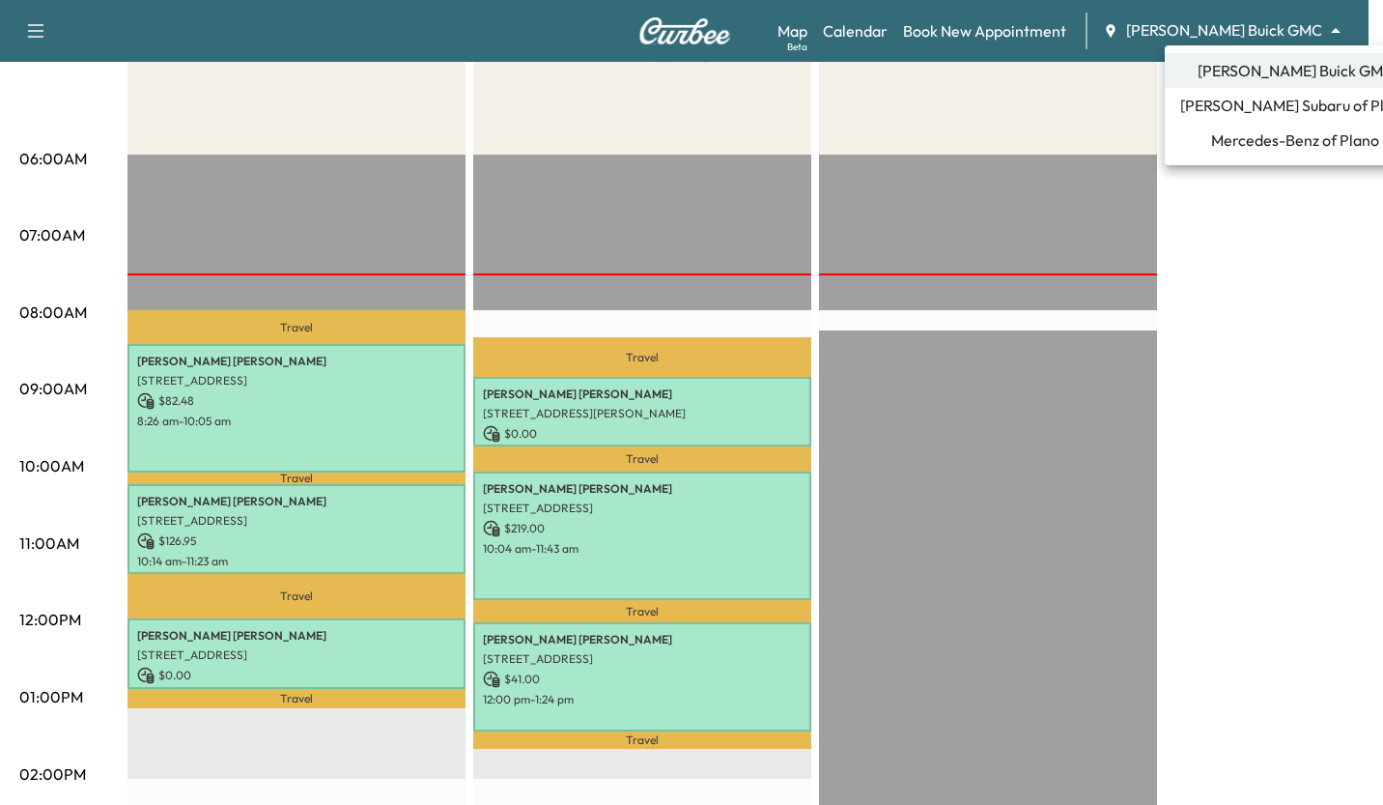
click at [1305, 103] on span "[PERSON_NAME] Subaru of Plano" at bounding box center [1295, 105] width 230 height 23
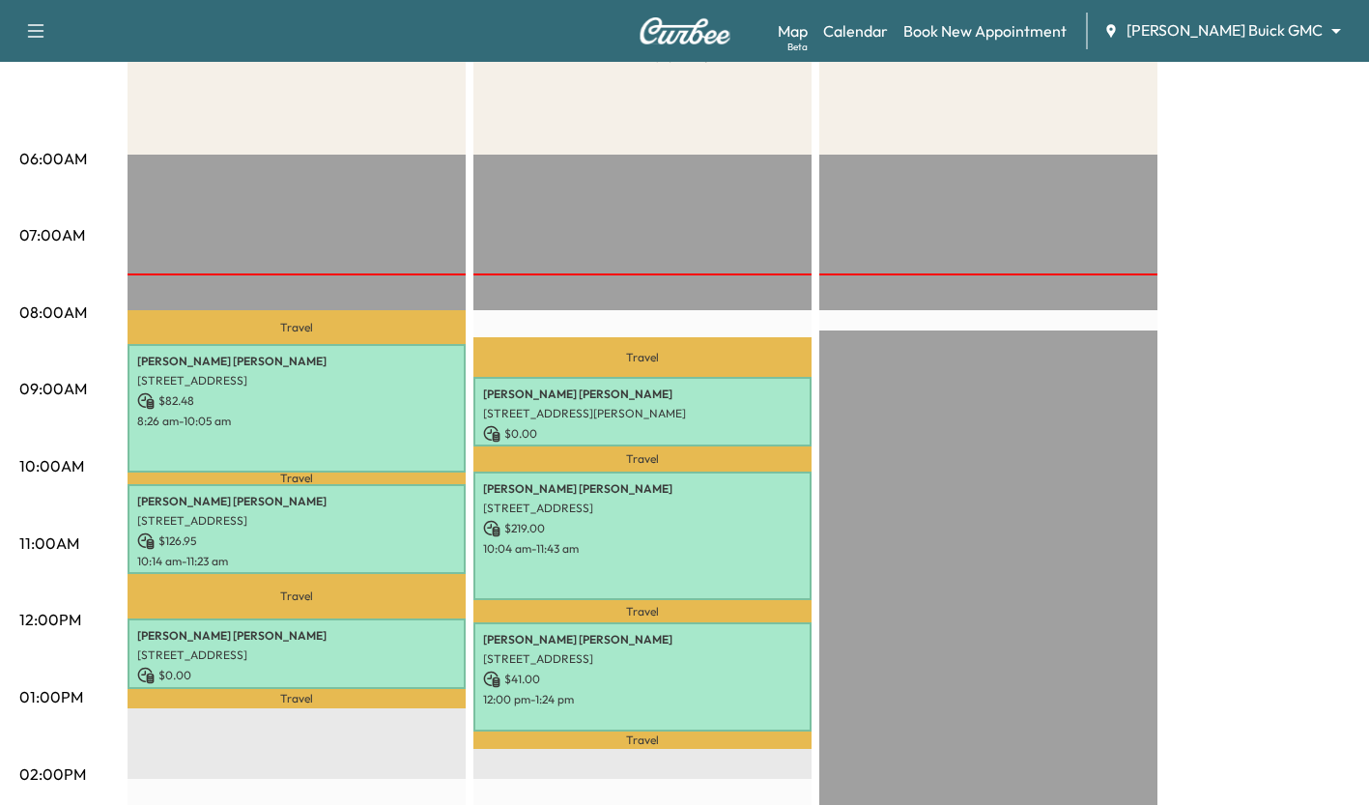
scroll to position [0, 0]
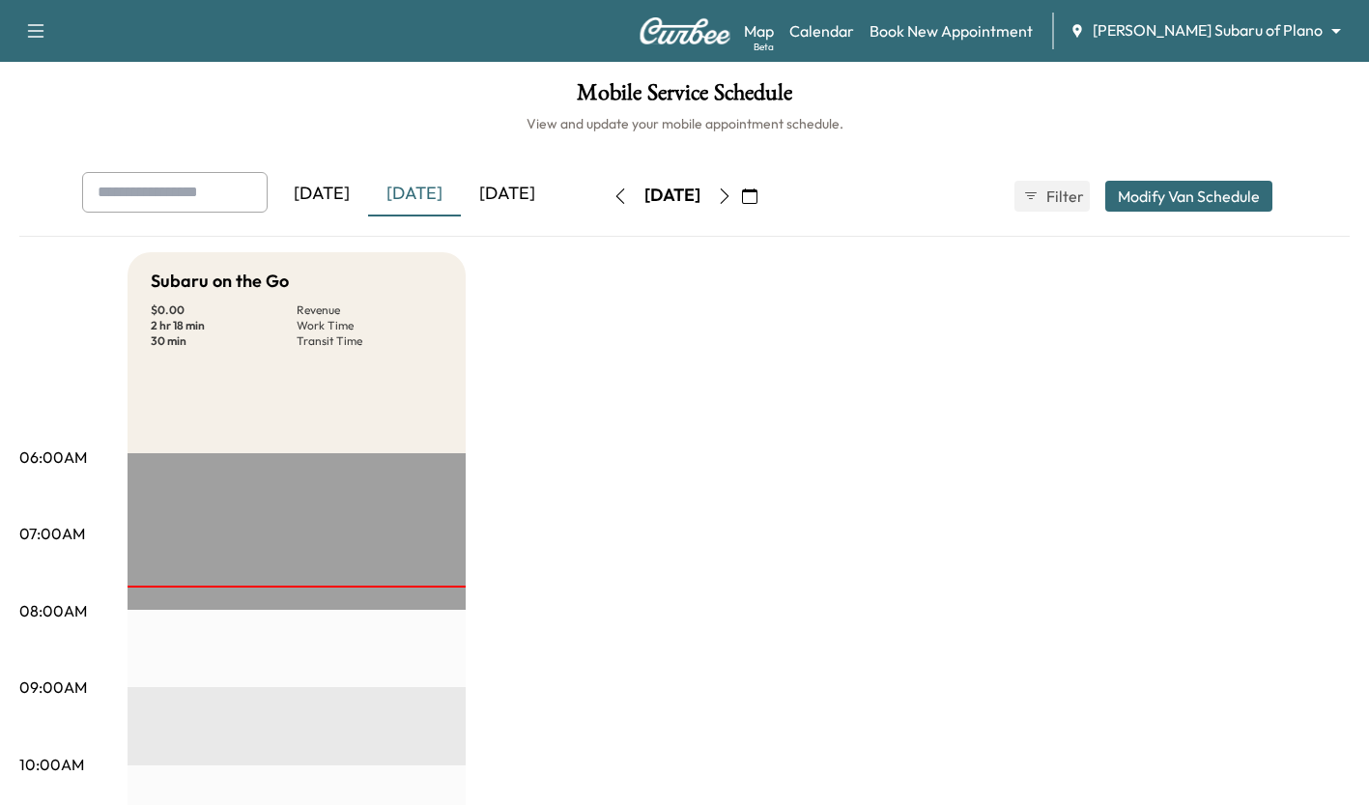
click at [1317, 40] on body "Support Log Out Map Beta Calendar Book New Appointment [PERSON_NAME] Subaru of …" at bounding box center [684, 402] width 1369 height 805
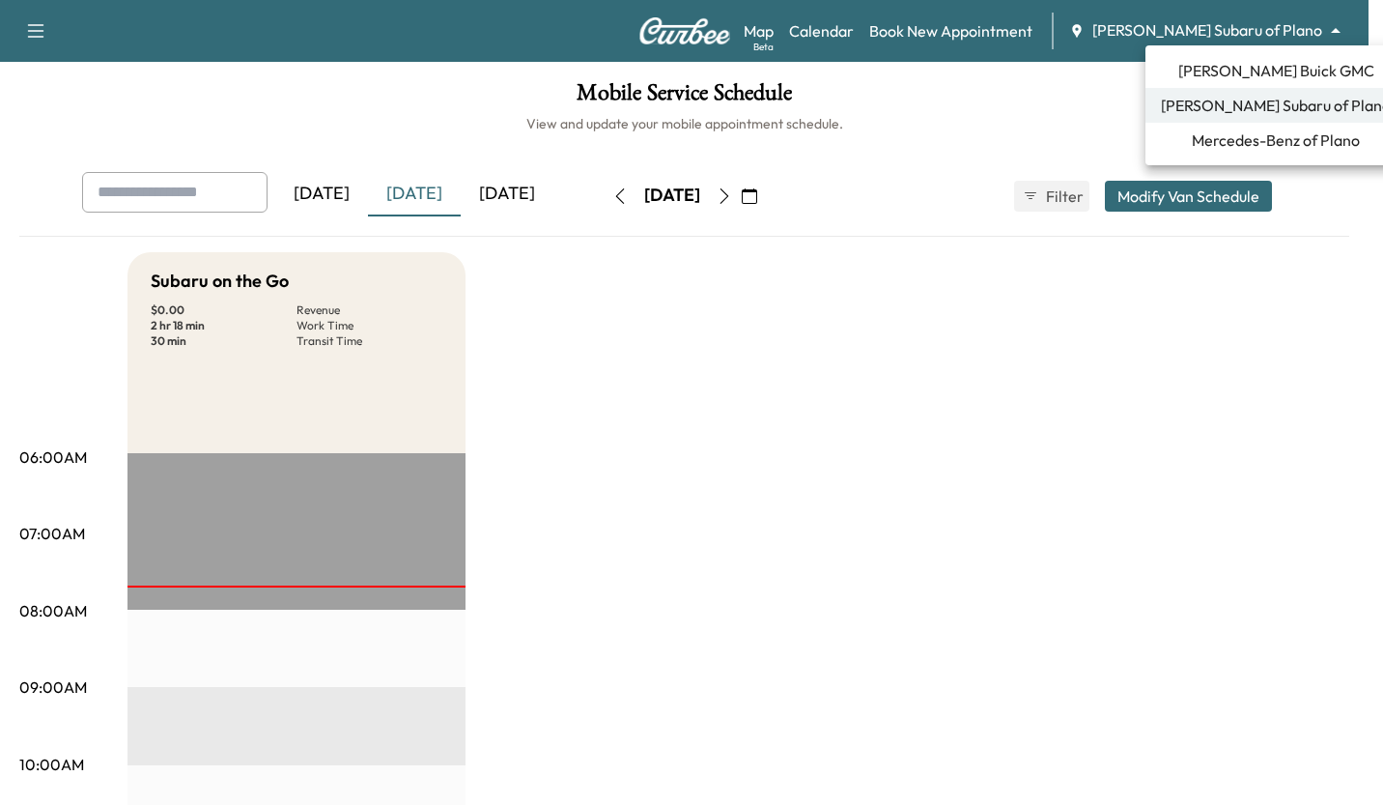
click at [1287, 75] on span "[PERSON_NAME] Buick GMC" at bounding box center [1276, 70] width 196 height 23
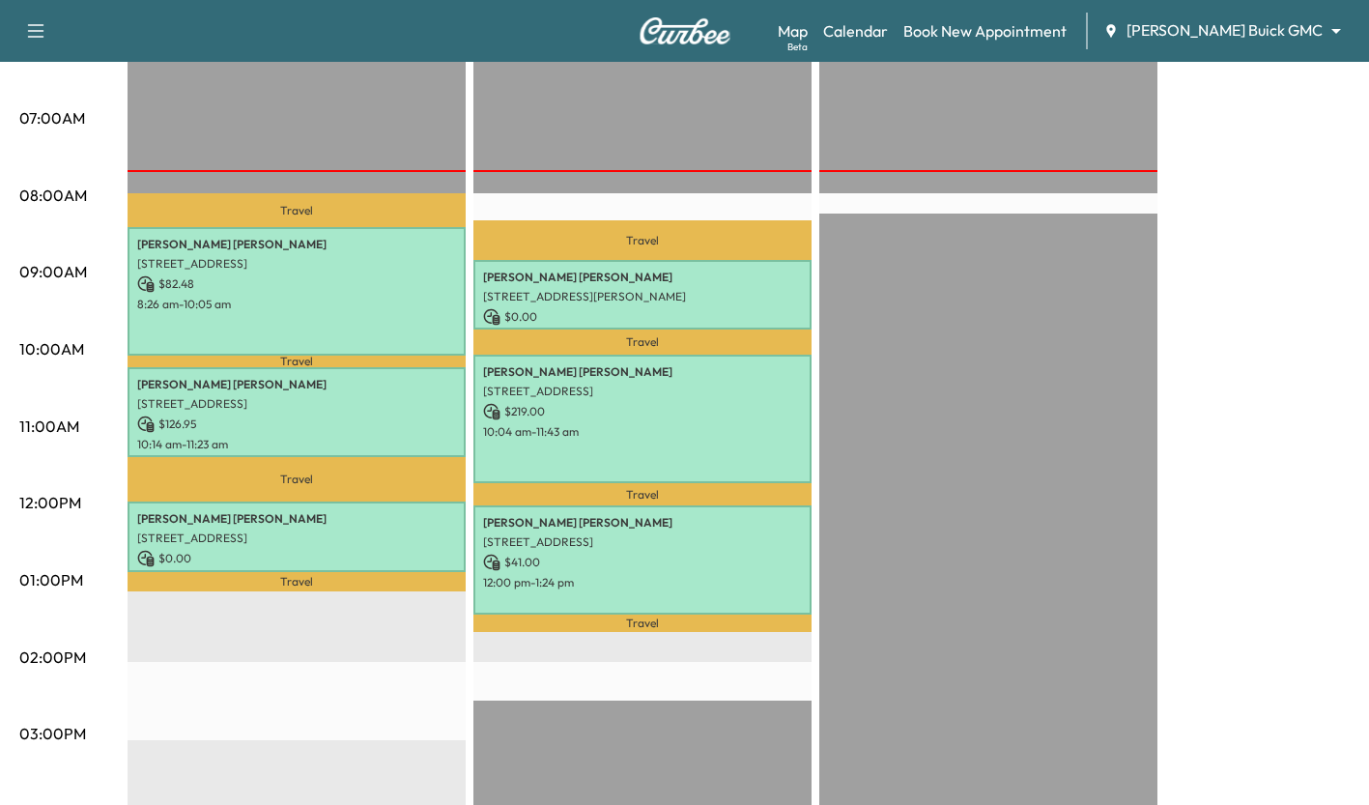
scroll to position [442, 0]
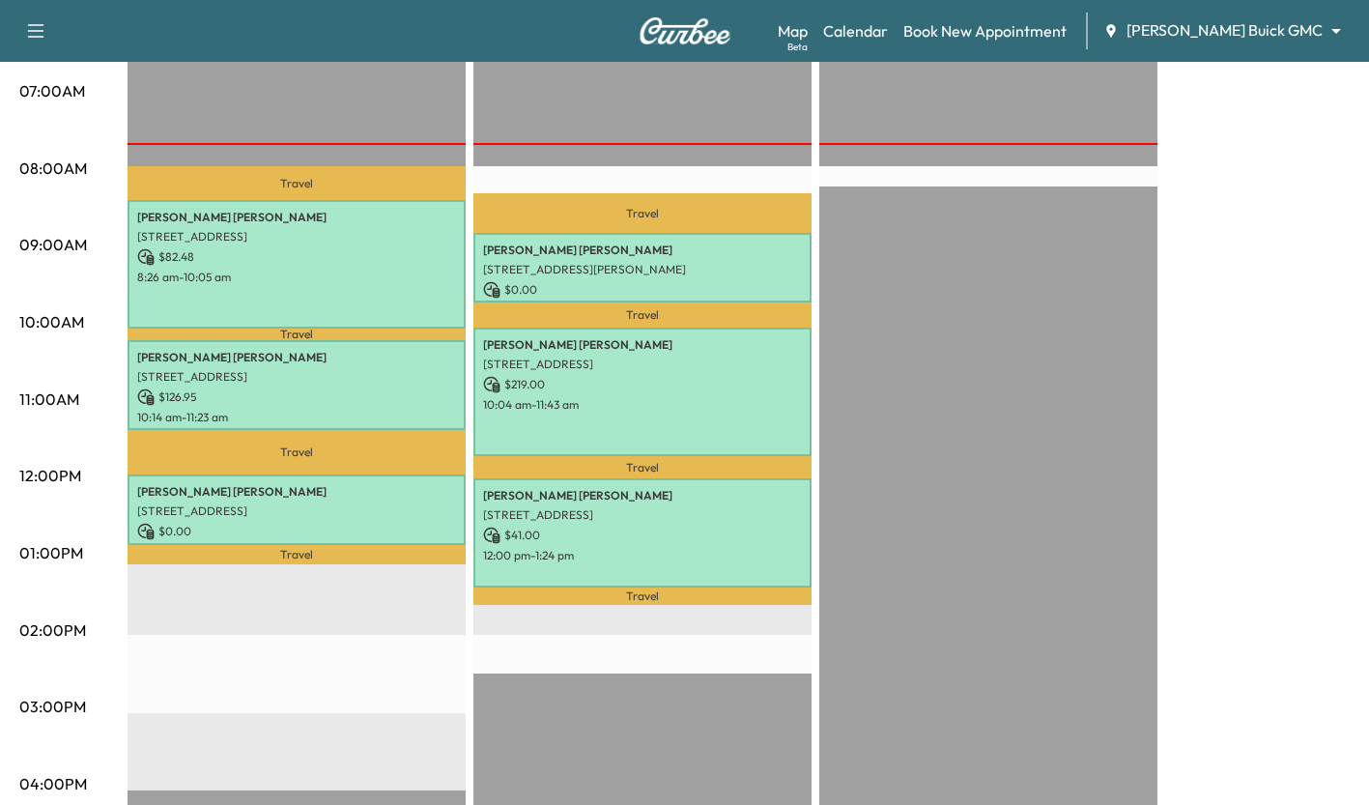
click at [418, 244] on div "[PERSON_NAME] [STREET_ADDRESS] $ 82.48 8:26 am - 10:05 am" at bounding box center [297, 264] width 338 height 128
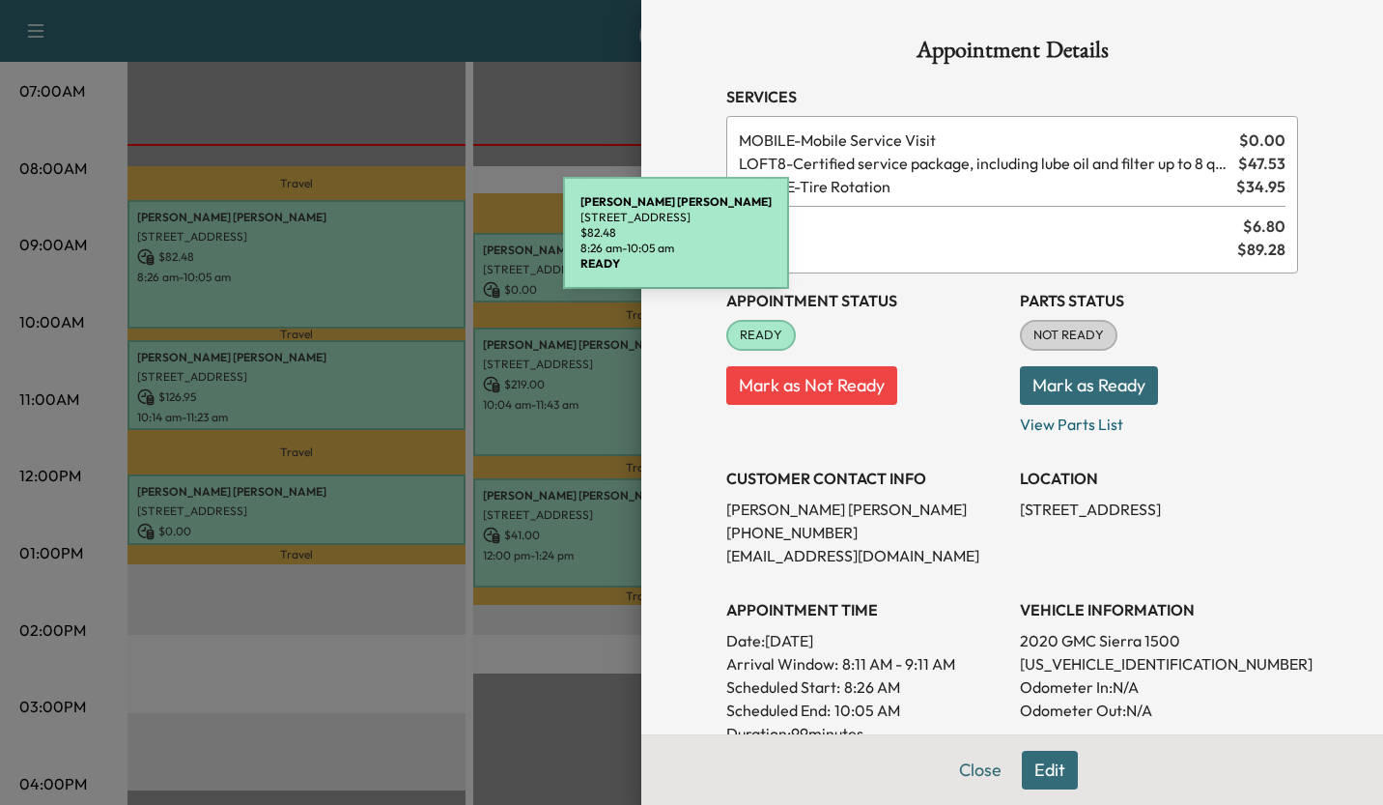
click at [1265, 412] on p "View Parts List" at bounding box center [1159, 420] width 278 height 31
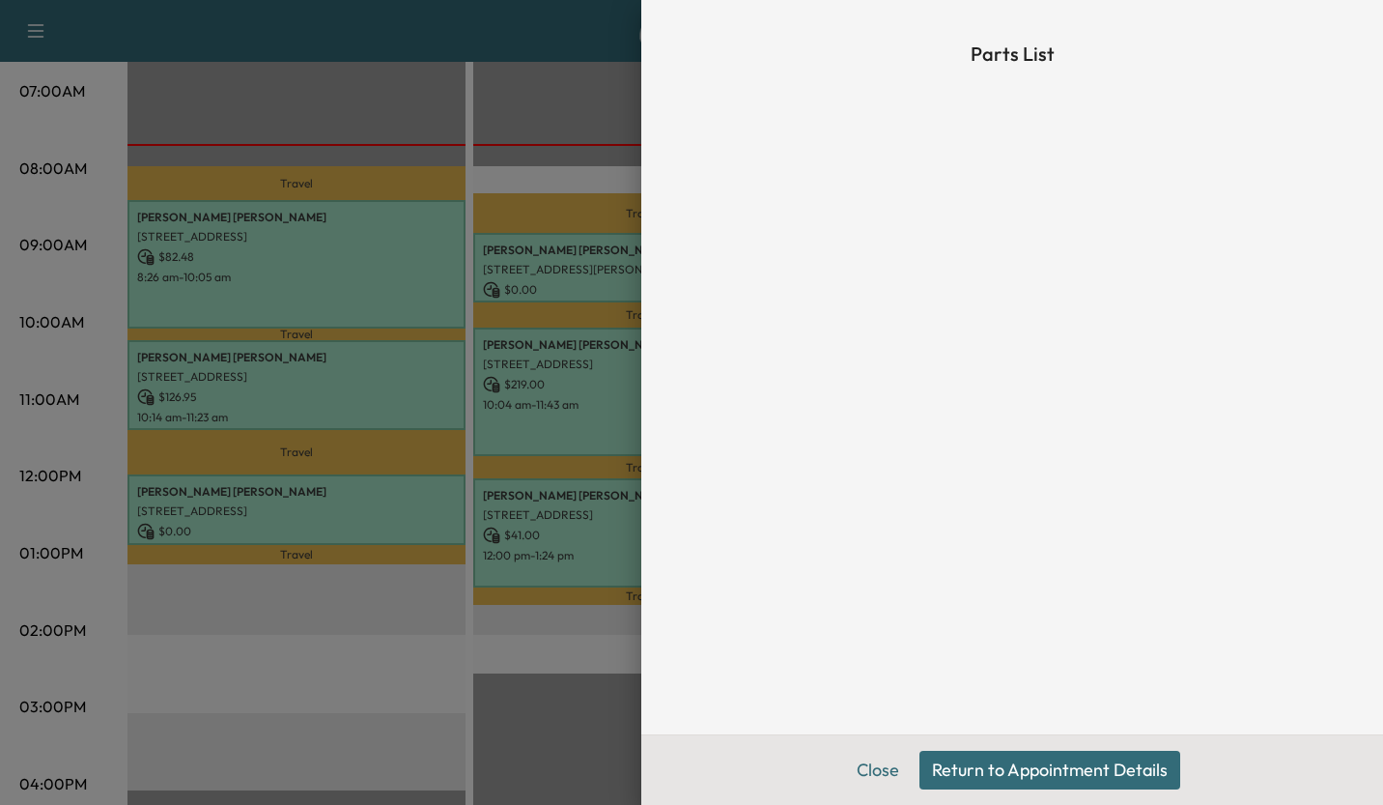
click at [358, 349] on div at bounding box center [691, 402] width 1383 height 805
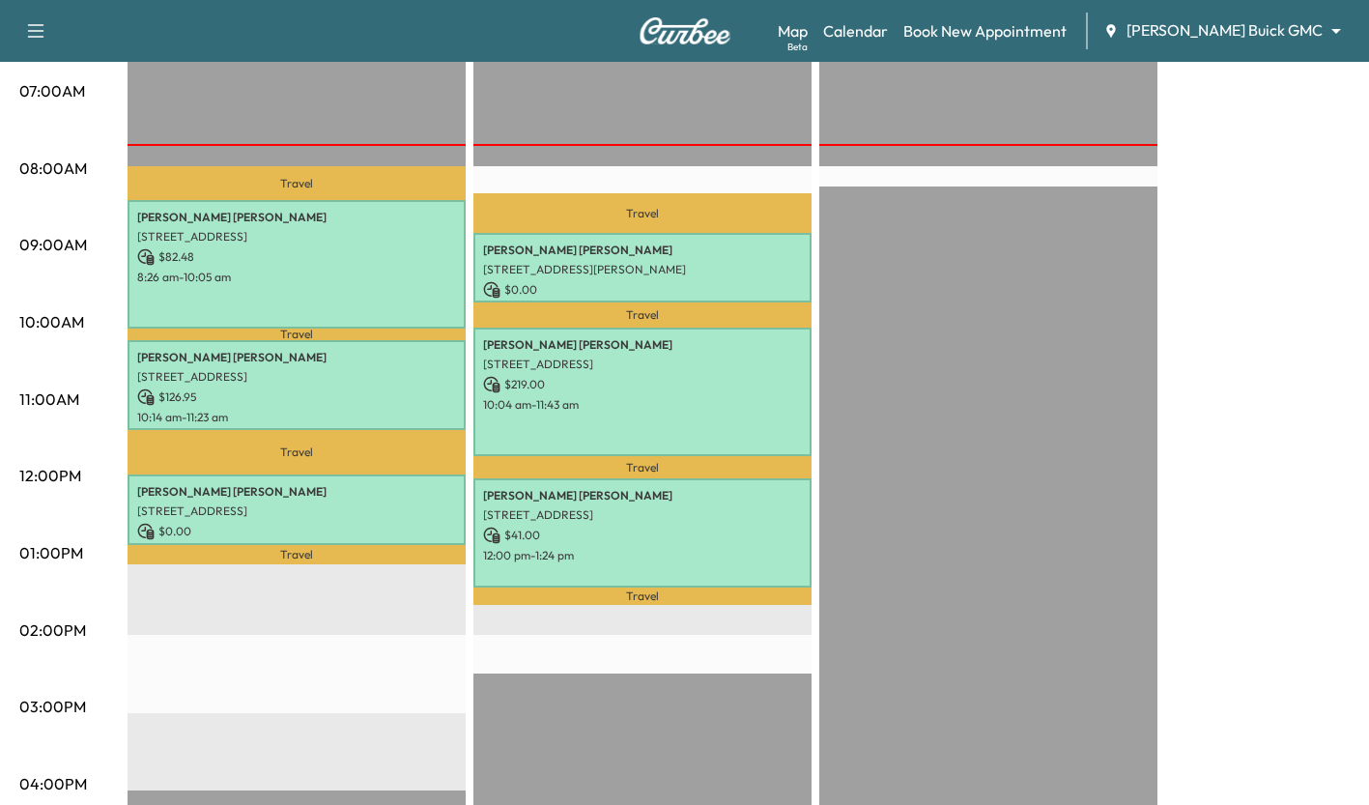
click at [404, 359] on p "[PERSON_NAME]" at bounding box center [296, 357] width 319 height 15
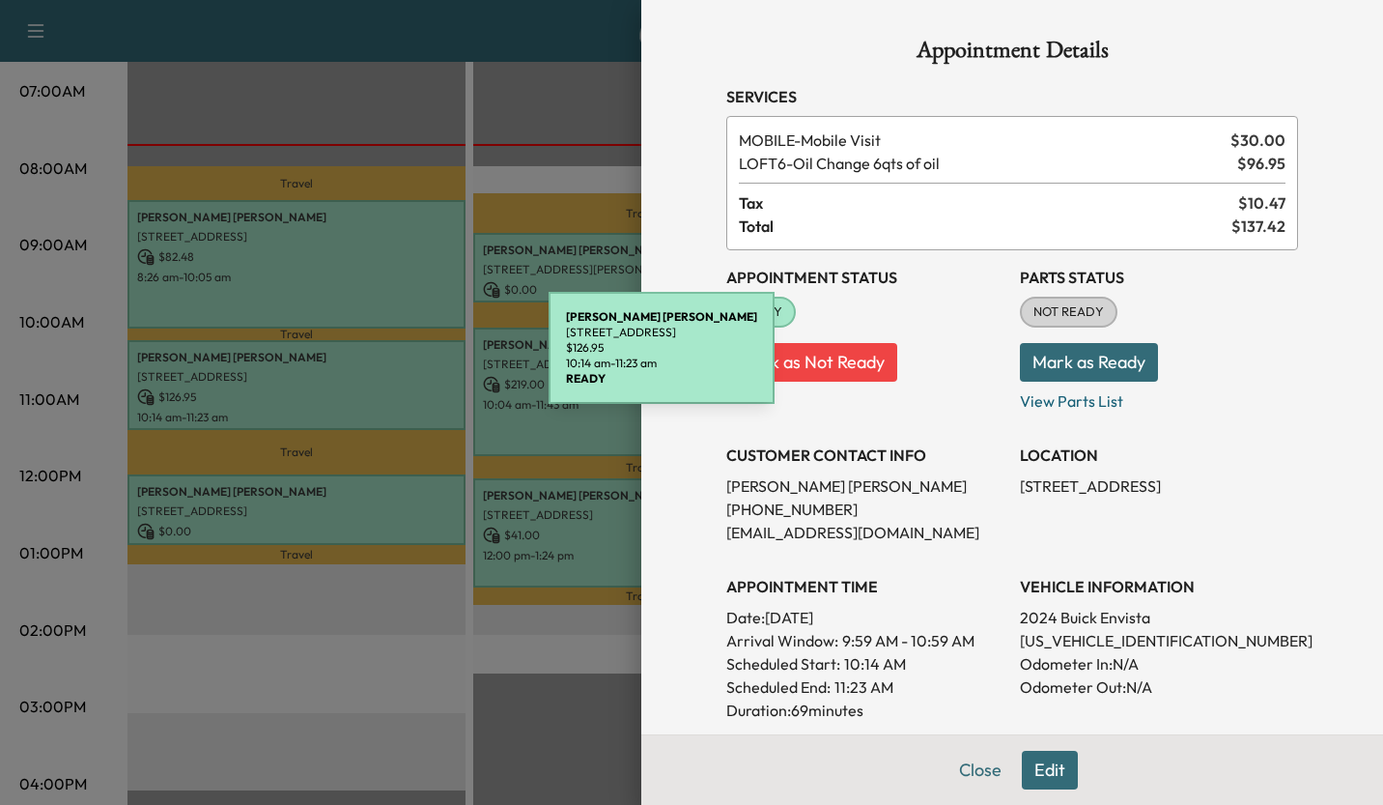
click at [400, 720] on div at bounding box center [691, 402] width 1383 height 805
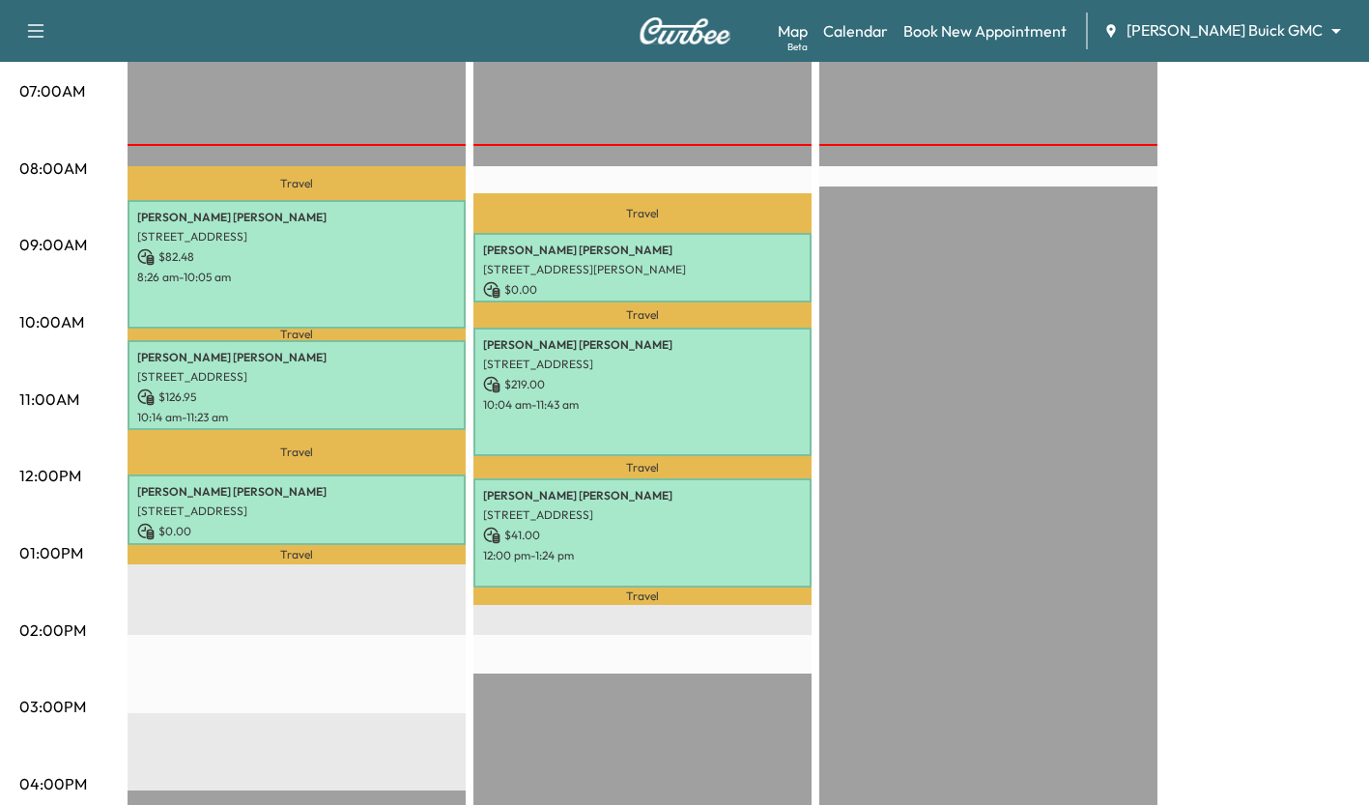
click at [423, 508] on p "[STREET_ADDRESS]" at bounding box center [296, 510] width 319 height 15
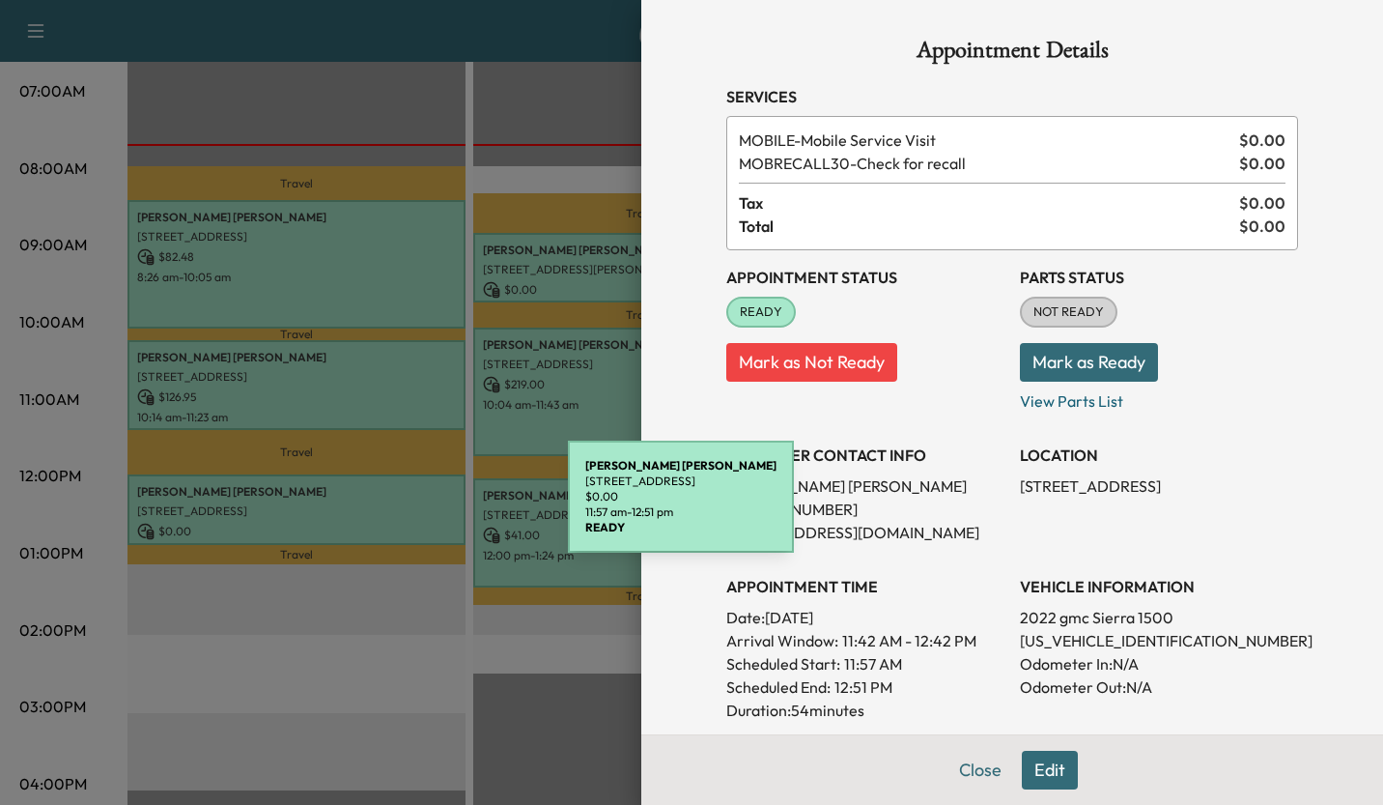
click at [311, 667] on div at bounding box center [691, 402] width 1383 height 805
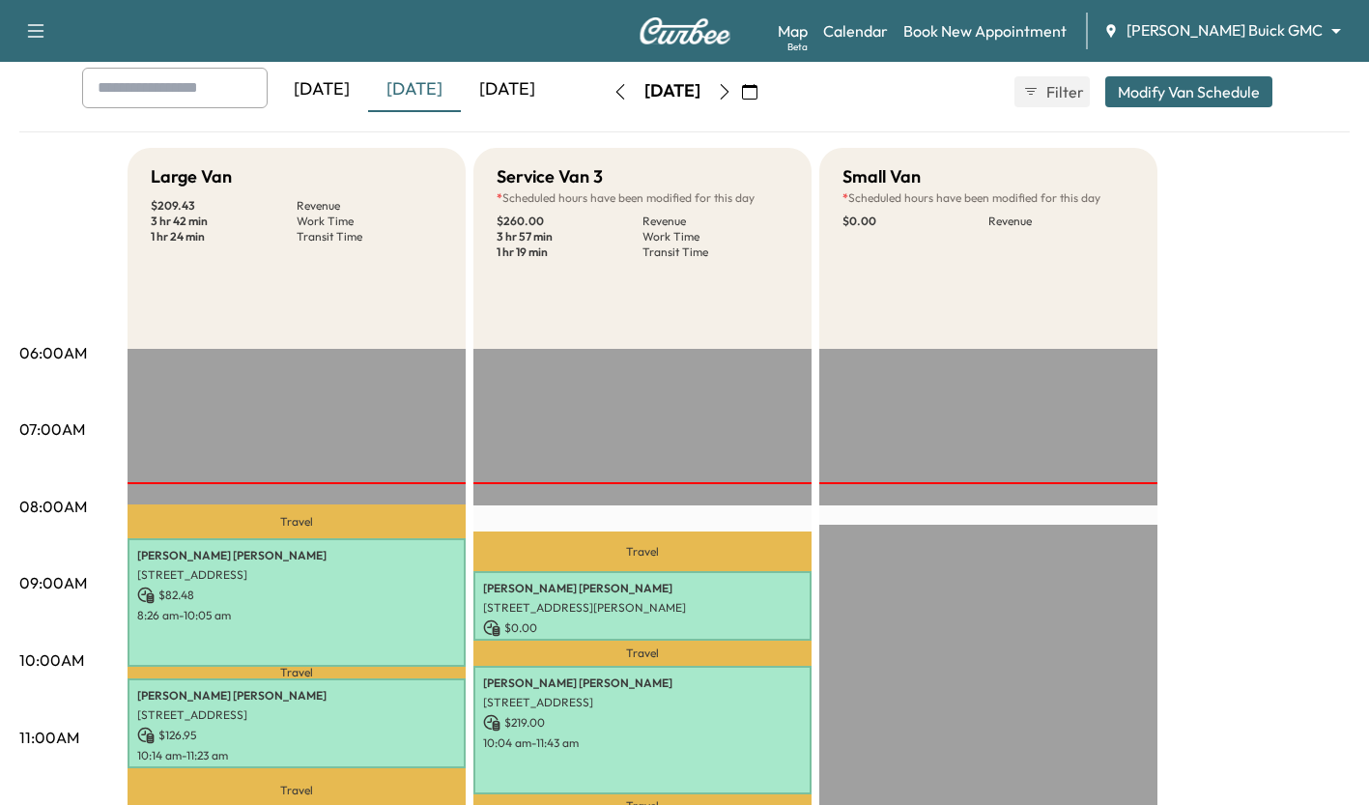
scroll to position [0, 0]
